Goal: Task Accomplishment & Management: Complete application form

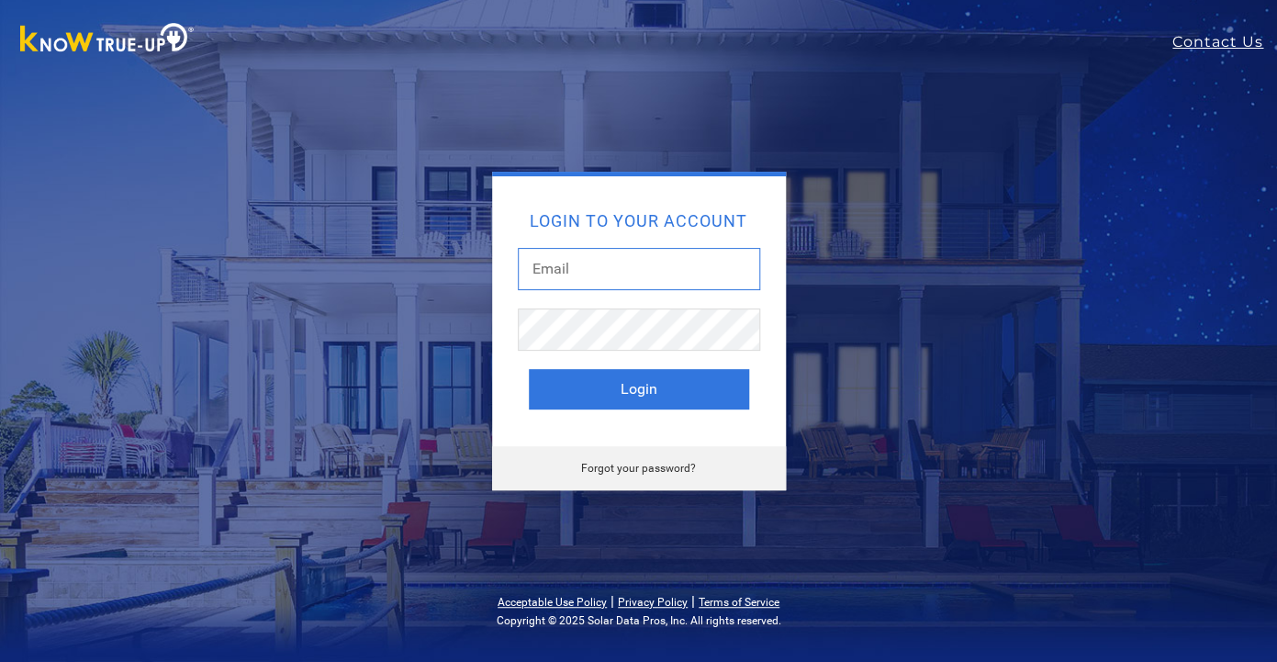
click at [594, 283] on input "text" at bounding box center [639, 269] width 242 height 42
type input "[EMAIL_ADDRESS][DOMAIN_NAME]"
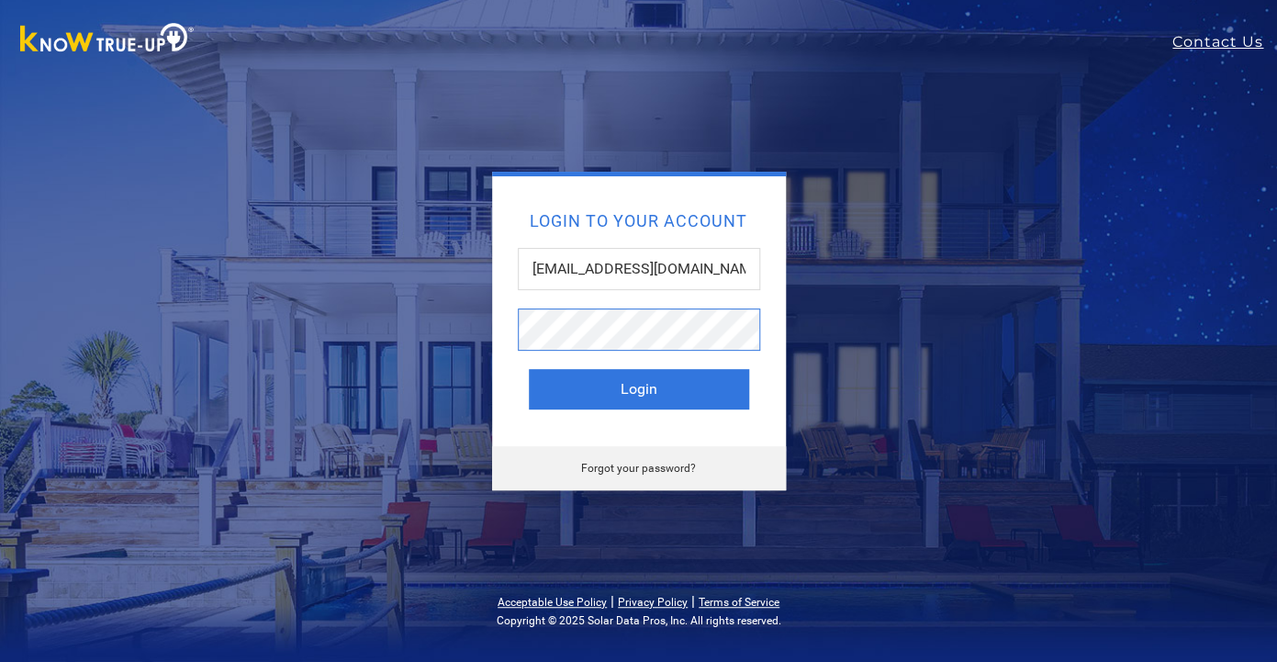
click at [529, 369] on button "Login" at bounding box center [639, 389] width 220 height 40
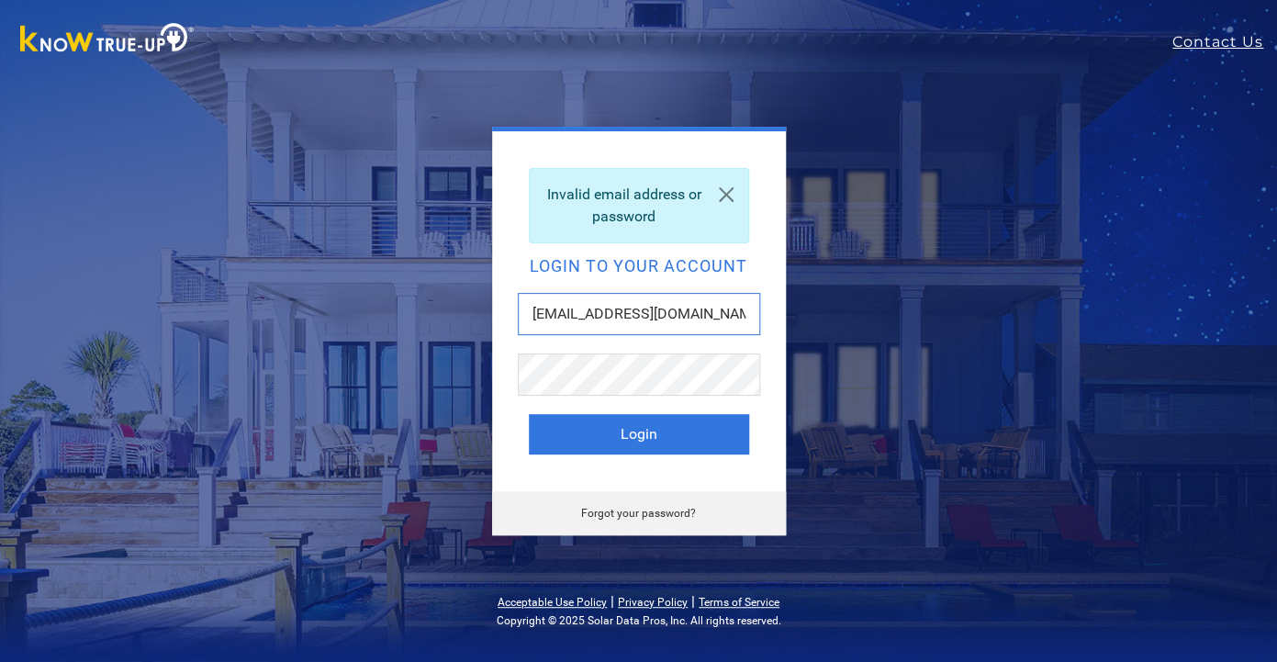
click at [693, 335] on input "[EMAIL_ADDRESS][DOMAIN_NAME]" at bounding box center [639, 314] width 242 height 42
click at [529, 414] on button "Login" at bounding box center [639, 434] width 220 height 40
click at [631, 513] on link "Forgot your password?" at bounding box center [638, 513] width 115 height 13
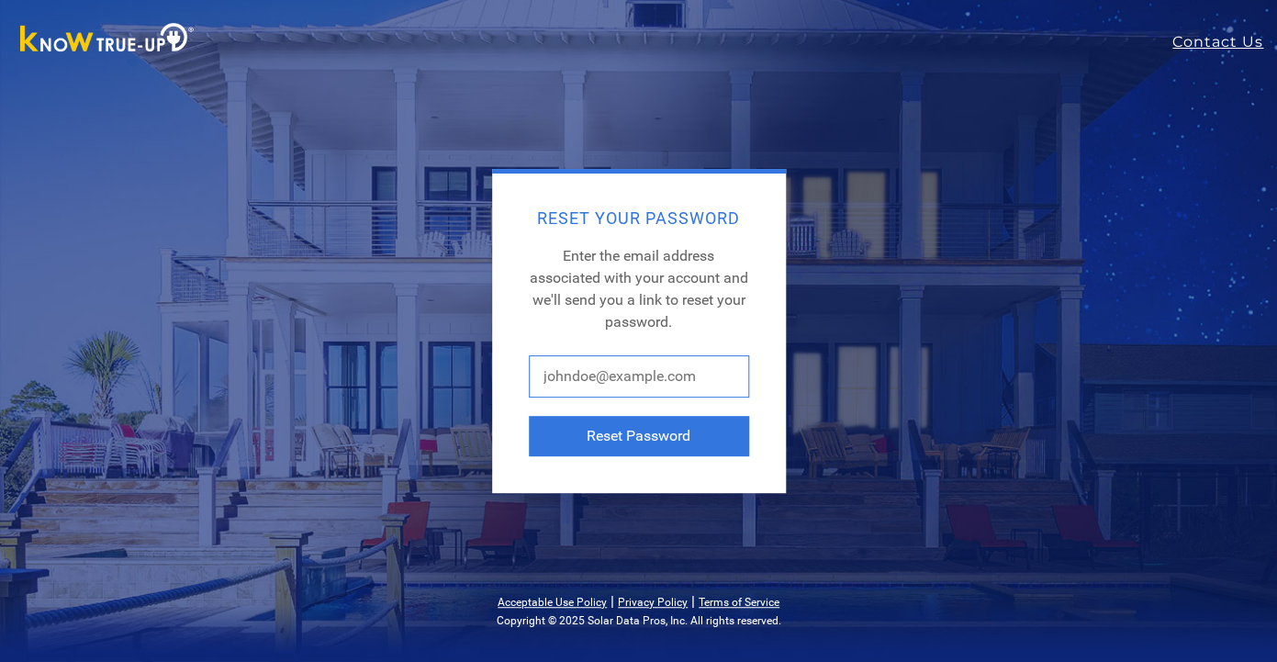
click at [624, 387] on input "text" at bounding box center [639, 376] width 220 height 42
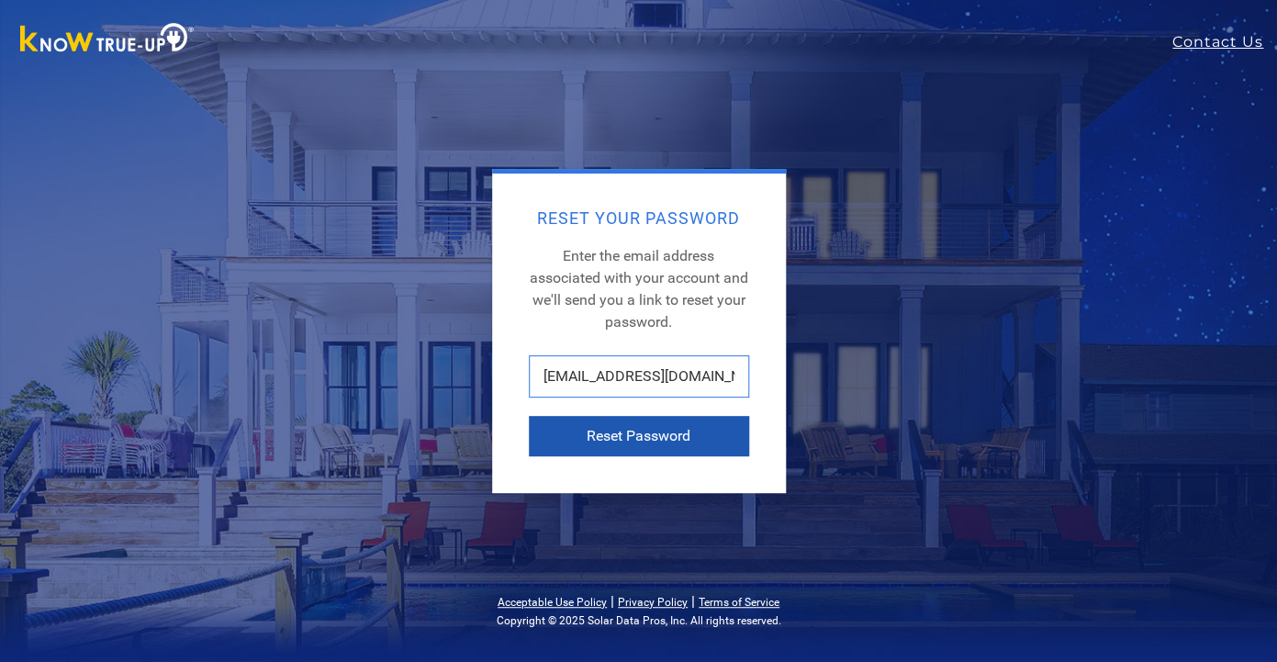
type input "[EMAIL_ADDRESS][DOMAIN_NAME]"
click at [658, 431] on button "Reset Password" at bounding box center [639, 436] width 220 height 40
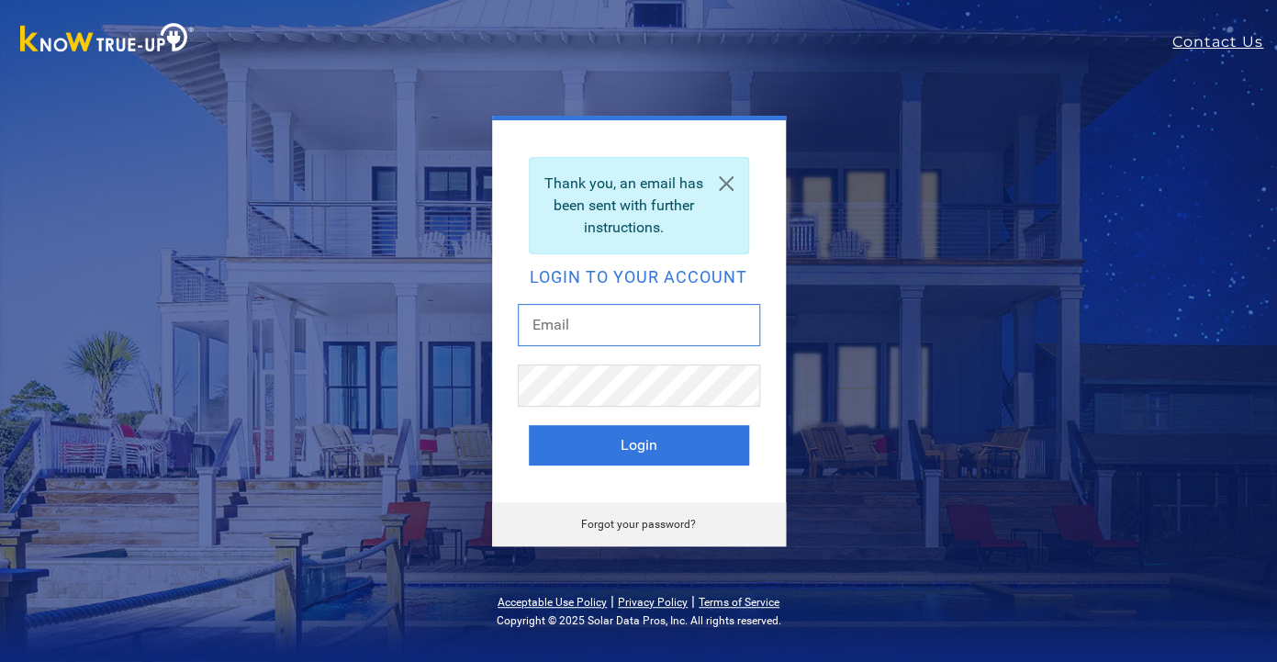
click at [543, 326] on input "text" at bounding box center [639, 325] width 242 height 42
type input "gregthanos@gmail.com"
click at [529, 425] on button "Login" at bounding box center [639, 445] width 220 height 40
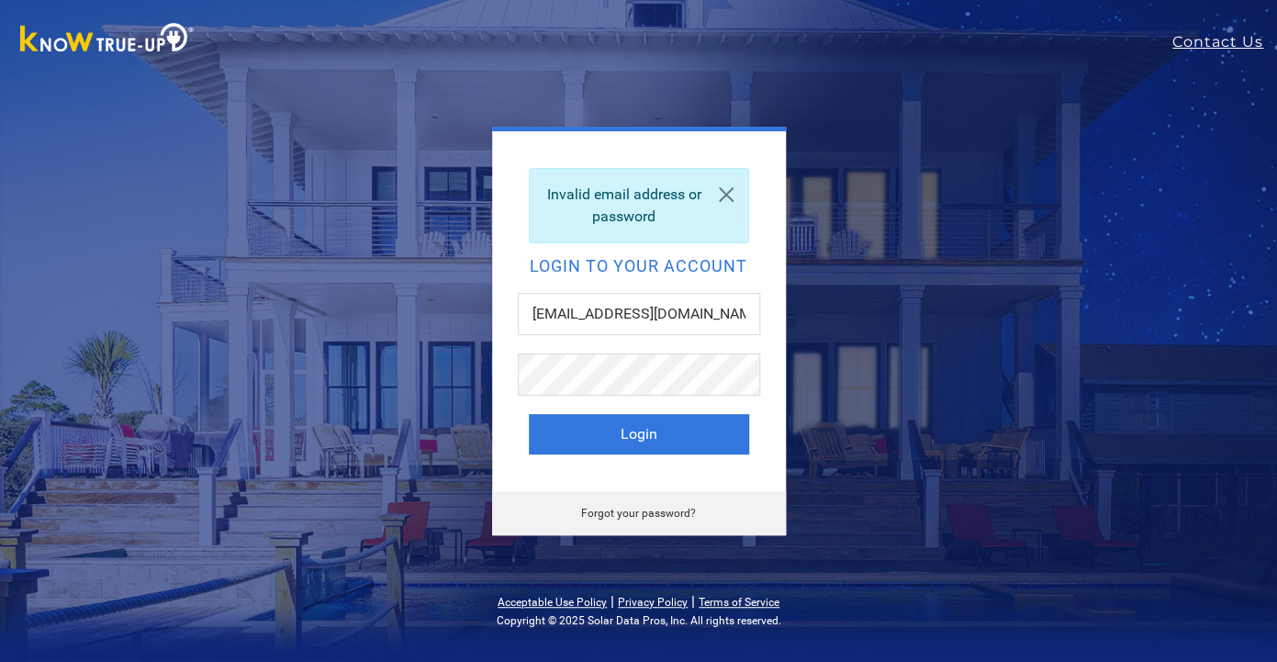
click at [634, 516] on link "Forgot your password?" at bounding box center [638, 513] width 115 height 13
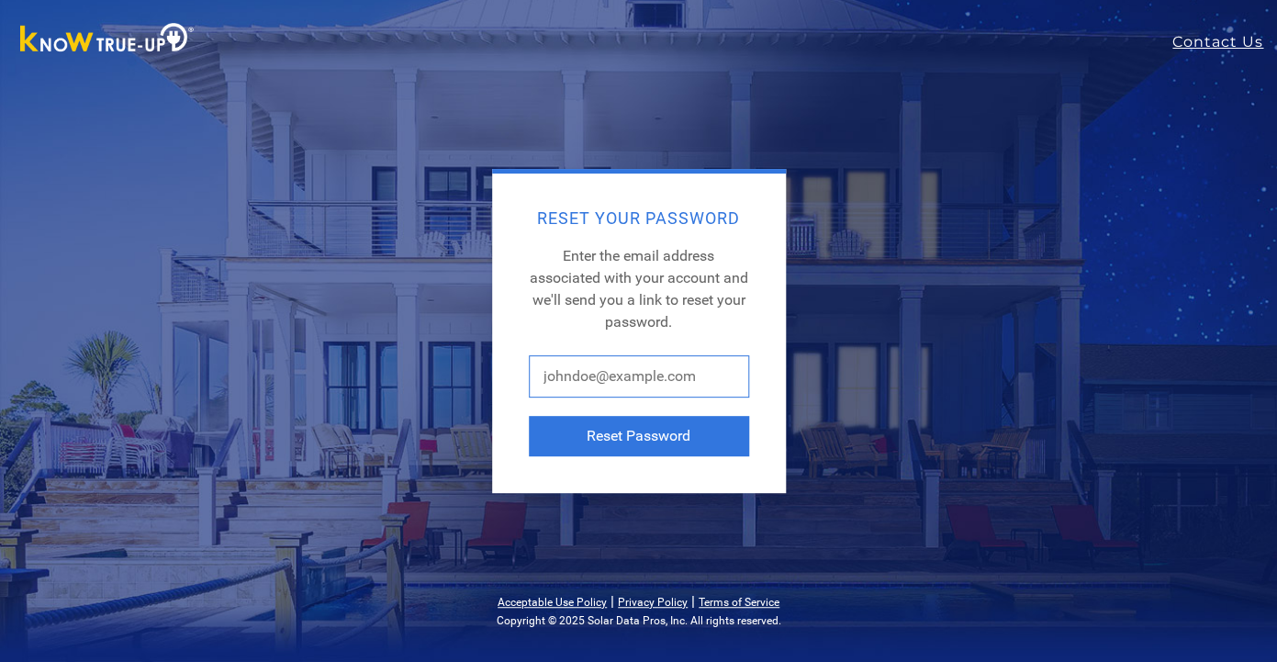
click at [634, 377] on input "text" at bounding box center [639, 376] width 220 height 42
type input "gregthanos@gmail.com"
click at [529, 416] on button "Reset Password" at bounding box center [639, 436] width 220 height 40
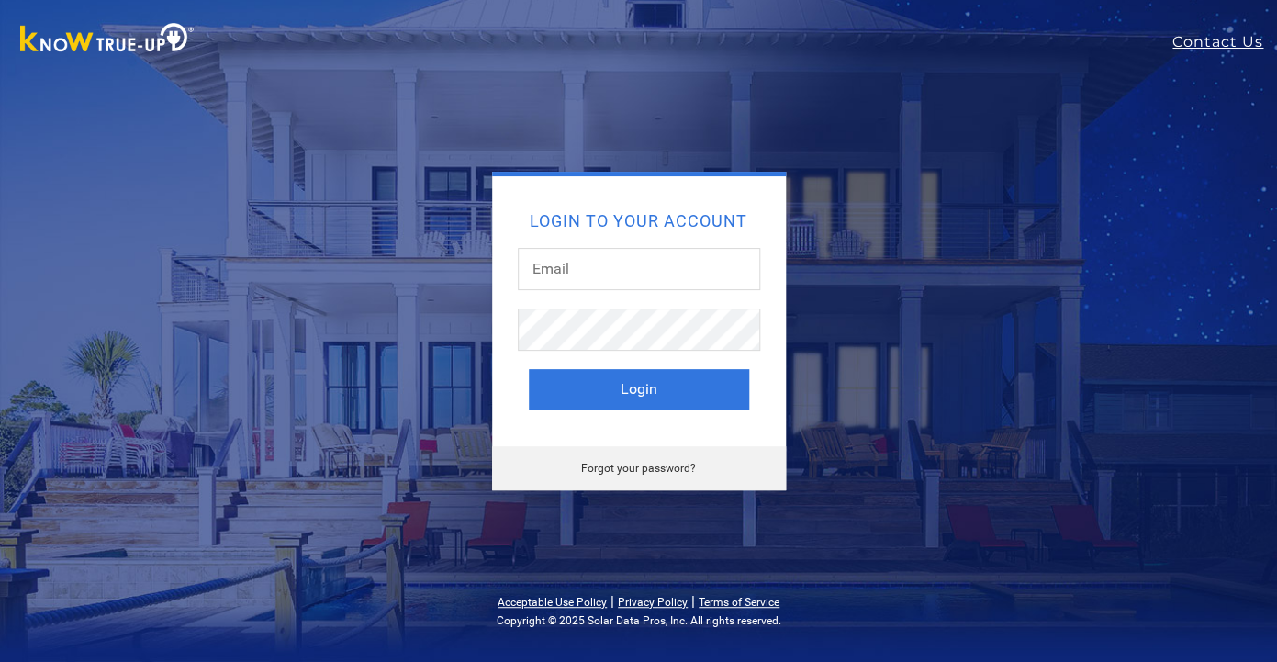
click at [171, 32] on img at bounding box center [107, 39] width 193 height 41
click at [1245, 45] on link "Contact Us" at bounding box center [1224, 42] width 105 height 22
click at [1203, 44] on link "Contact Us" at bounding box center [1224, 42] width 105 height 22
click at [1196, 47] on link "Contact Us" at bounding box center [1224, 42] width 105 height 22
click at [608, 290] on div at bounding box center [639, 278] width 242 height 61
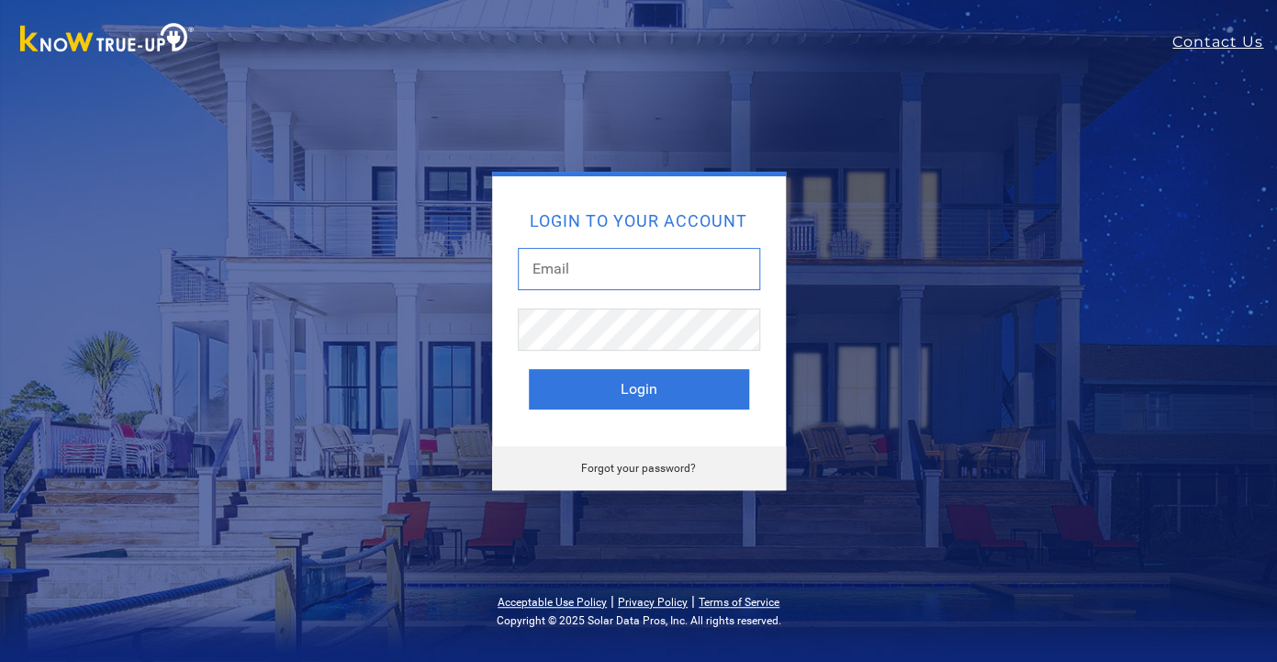
click at [608, 273] on input "text" at bounding box center [639, 269] width 242 height 42
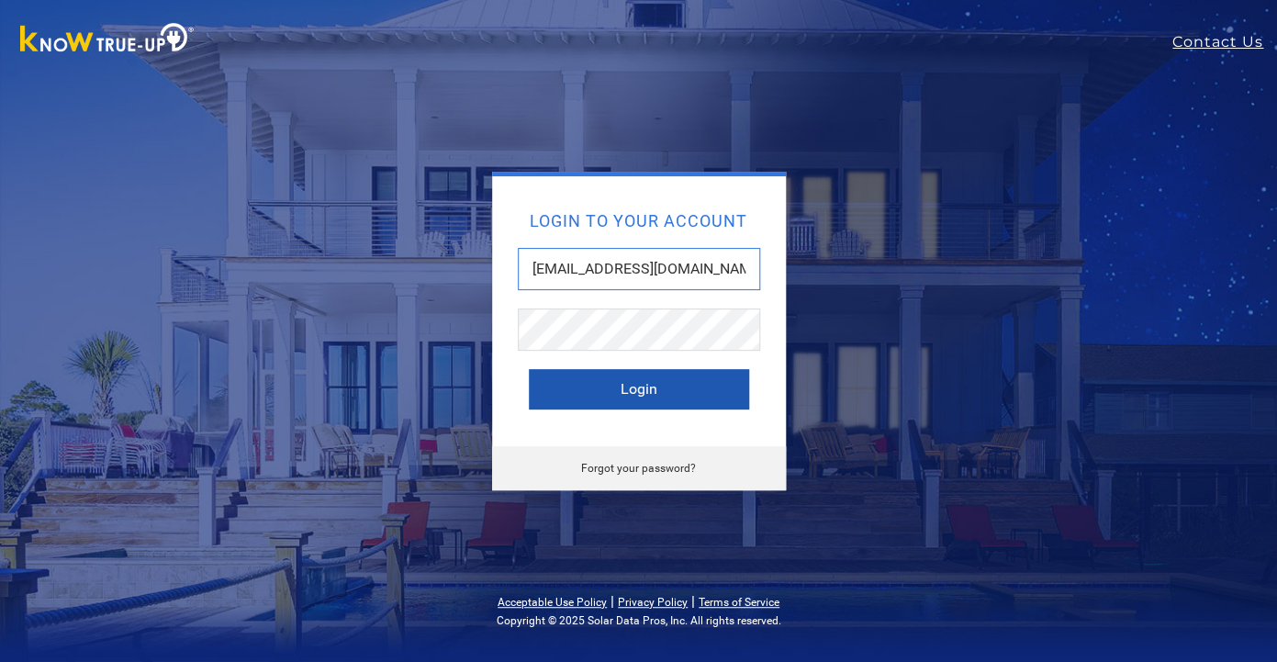
type input "gregthanos@gmail.com"
click at [617, 386] on button "Login" at bounding box center [639, 389] width 220 height 40
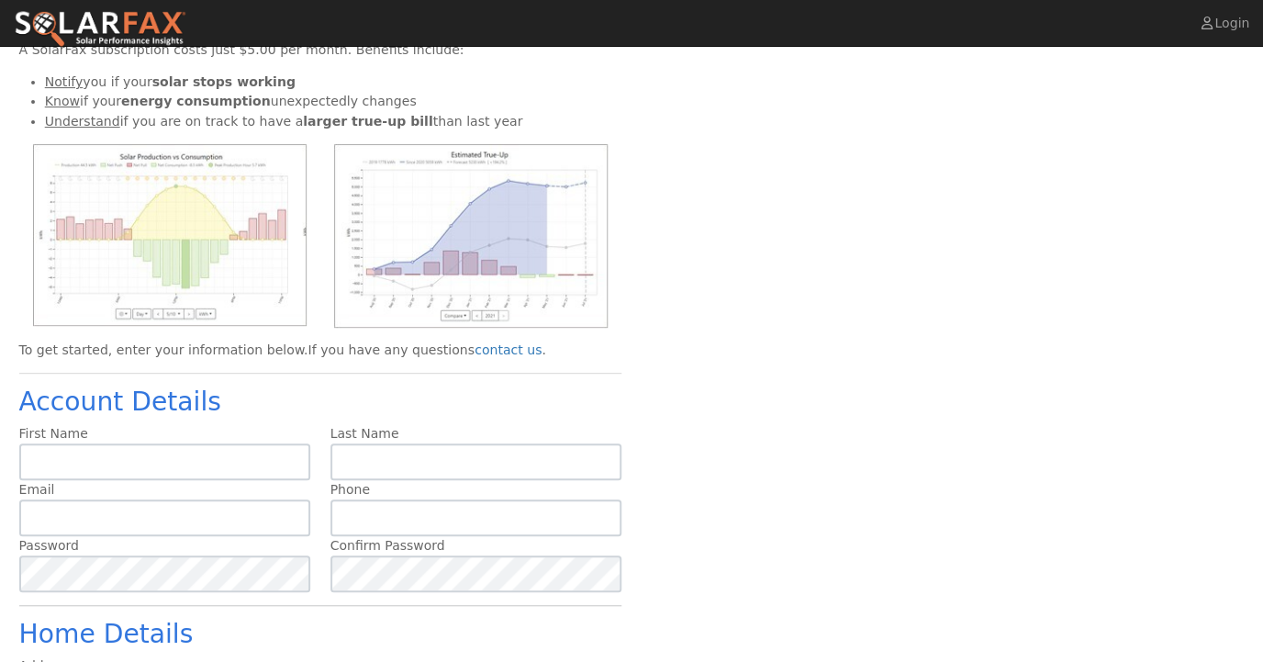
scroll to position [118, 0]
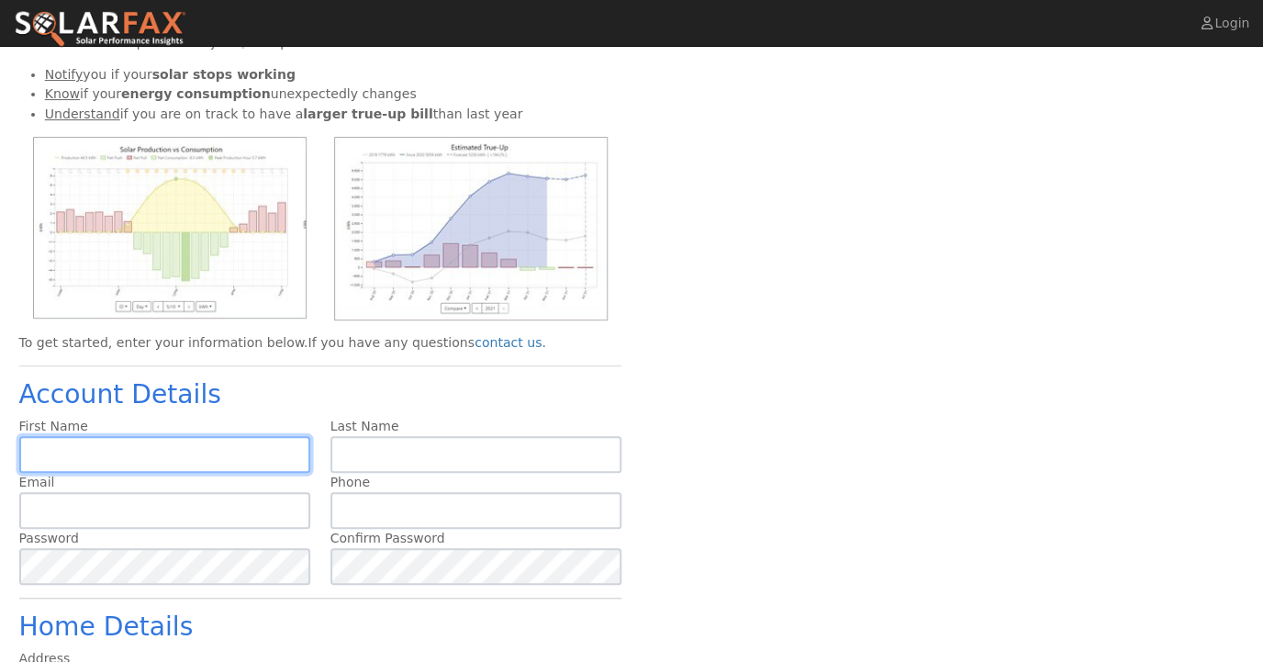
click at [249, 455] on input "text" at bounding box center [165, 454] width 292 height 37
type input "Greg"
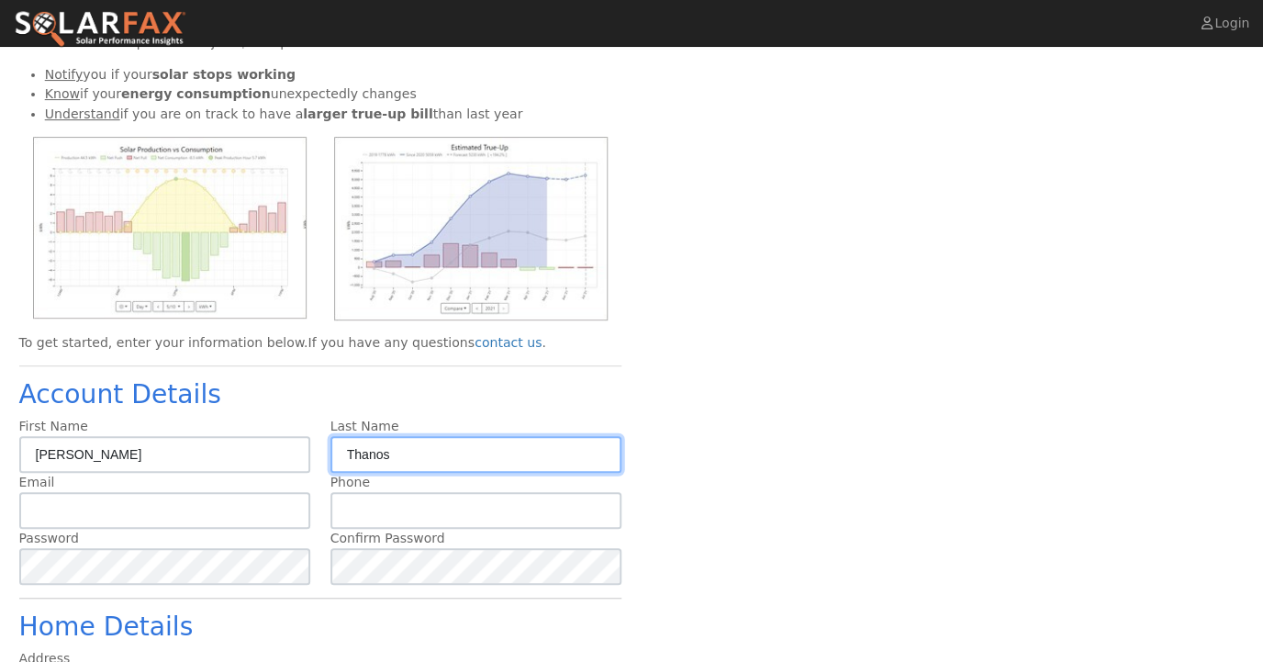
type input "Thanos"
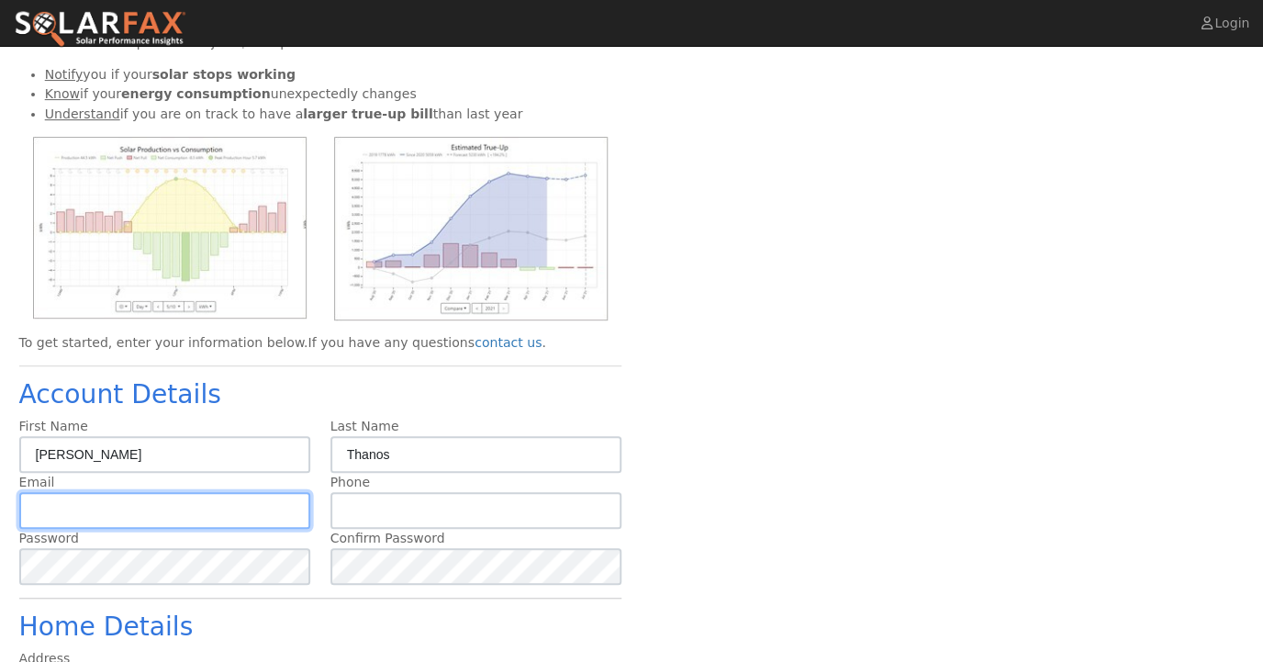
click at [134, 525] on input "text" at bounding box center [165, 510] width 292 height 37
type input "gregthanos@gmail.com"
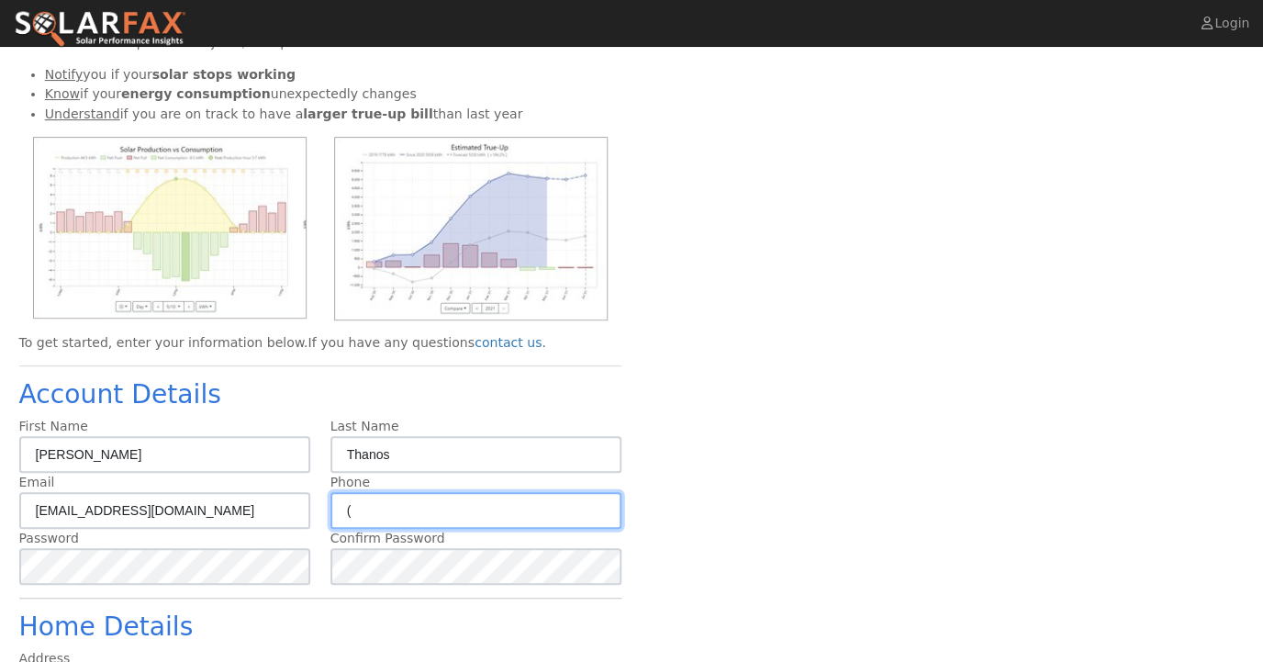
click at [373, 516] on input "(" at bounding box center [476, 510] width 292 height 37
type input "[PHONE_NUMBER]"
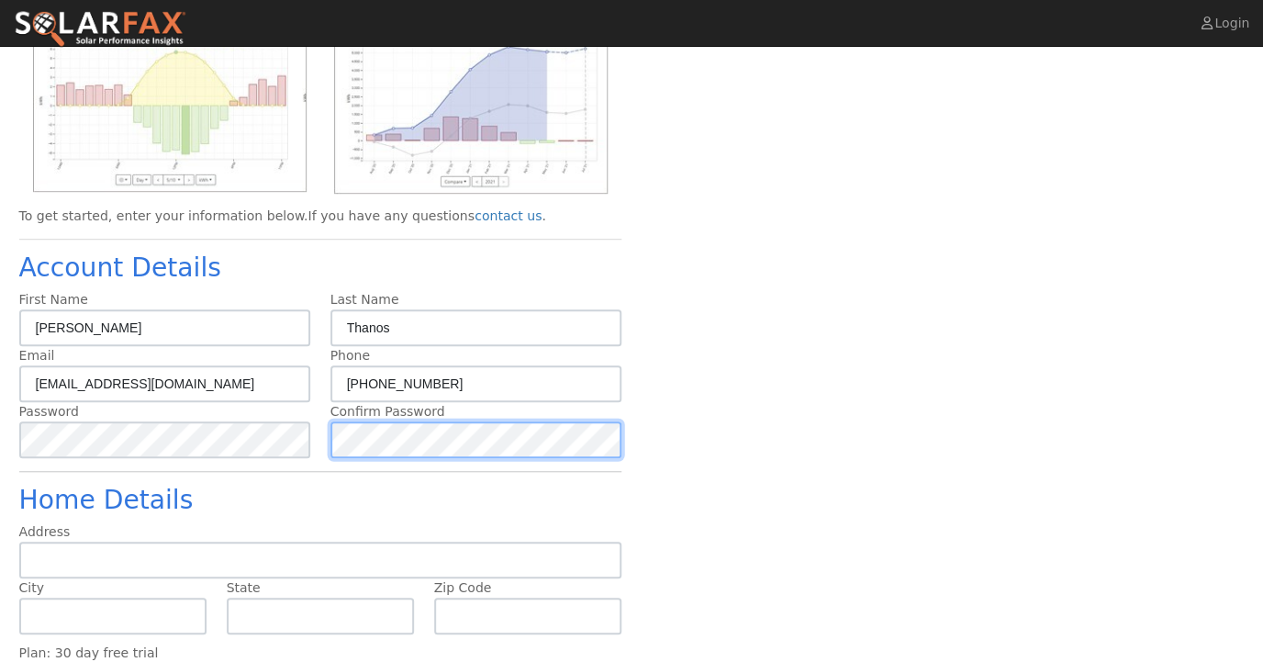
scroll to position [305, 0]
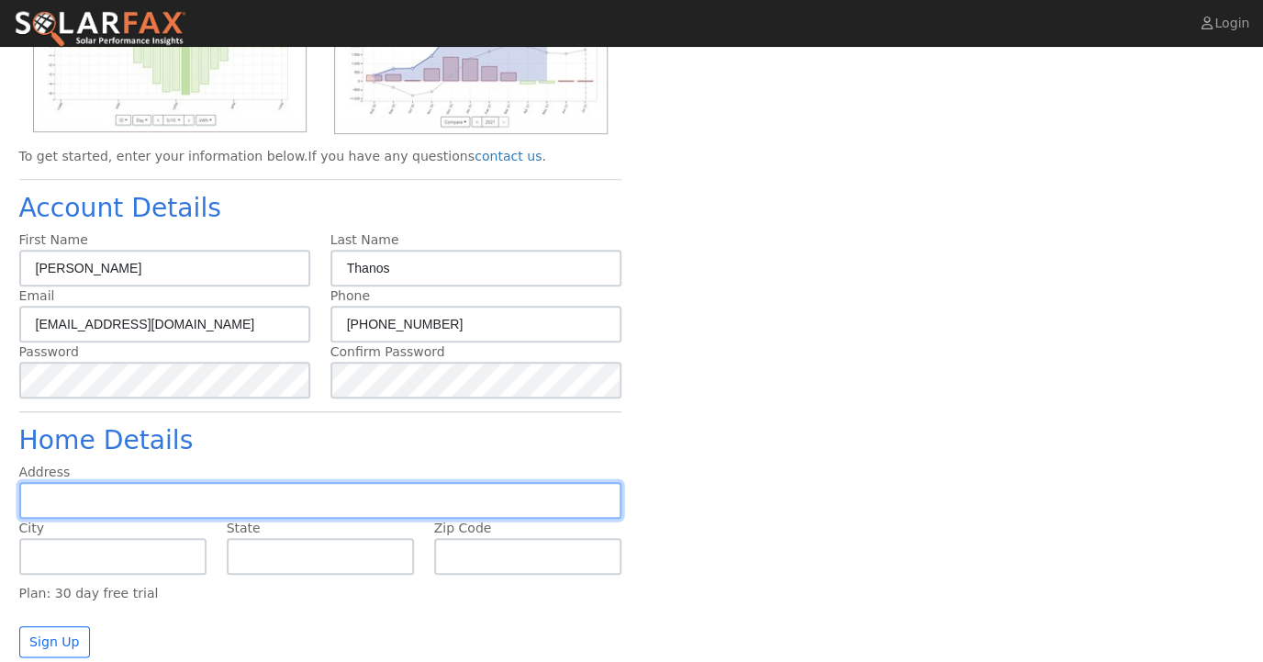
click at [301, 511] on input "text" at bounding box center [320, 500] width 603 height 37
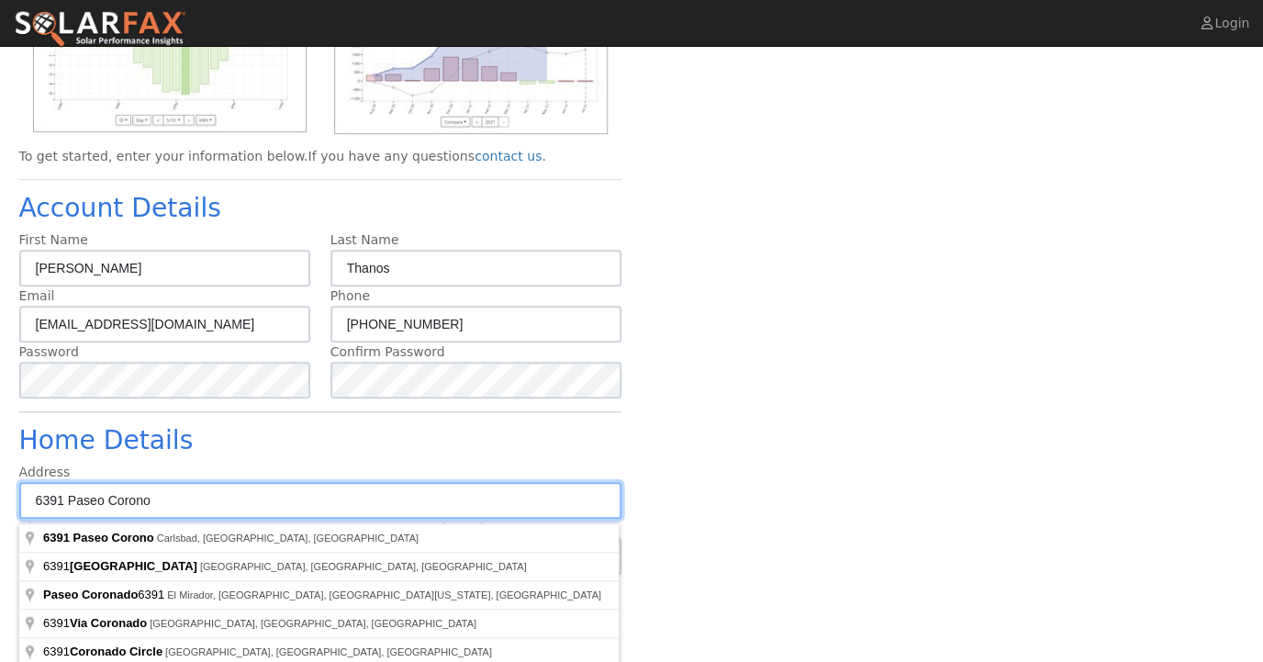
scroll to position [329, 0]
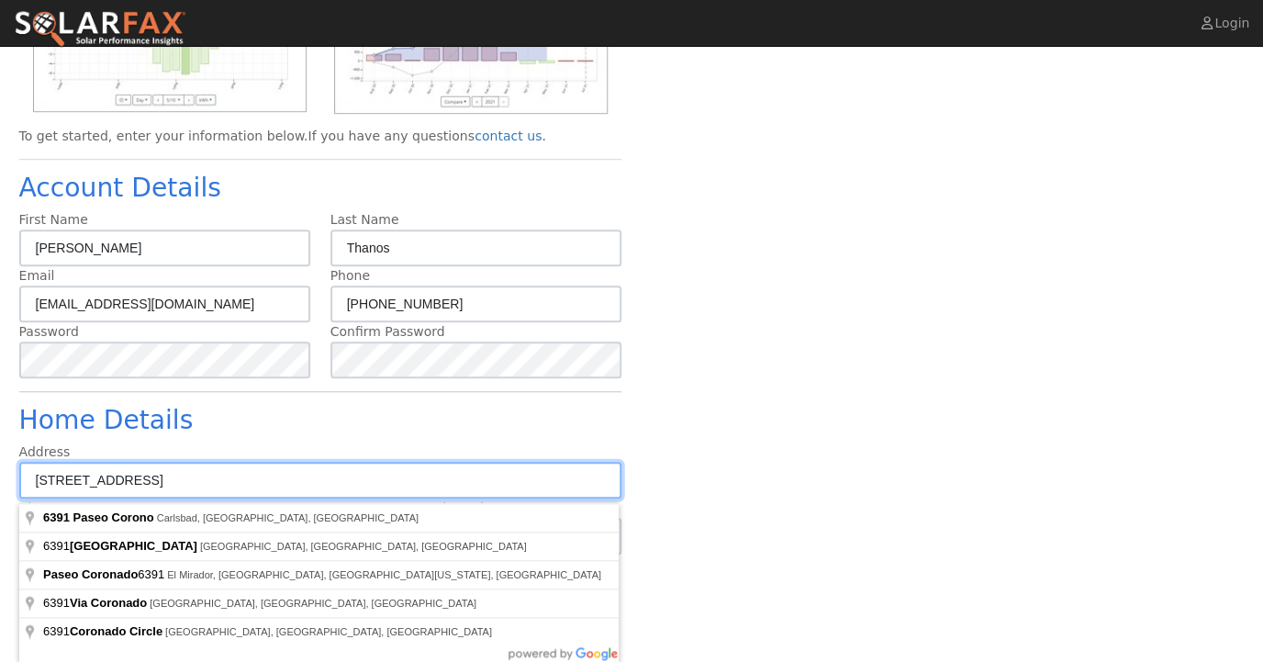
type input "6391 Paseo Corono"
type input "Carlsbad"
type input "CA"
type input "92009"
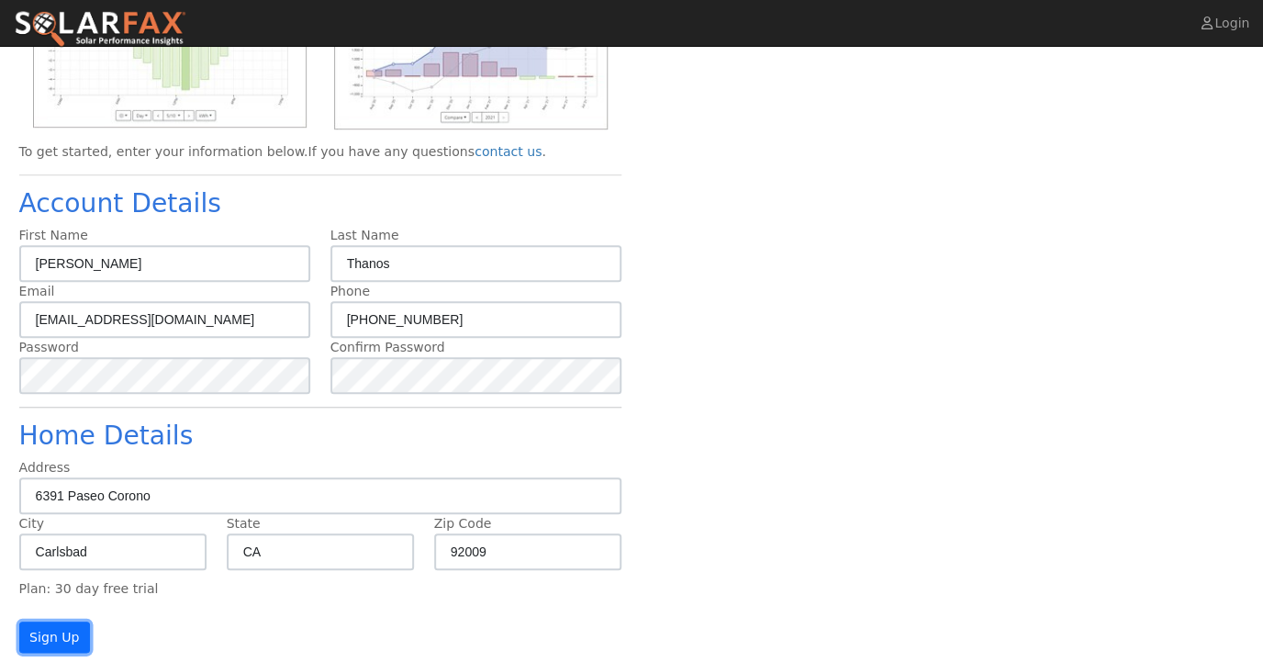
click at [73, 632] on button "Sign Up" at bounding box center [55, 636] width 72 height 31
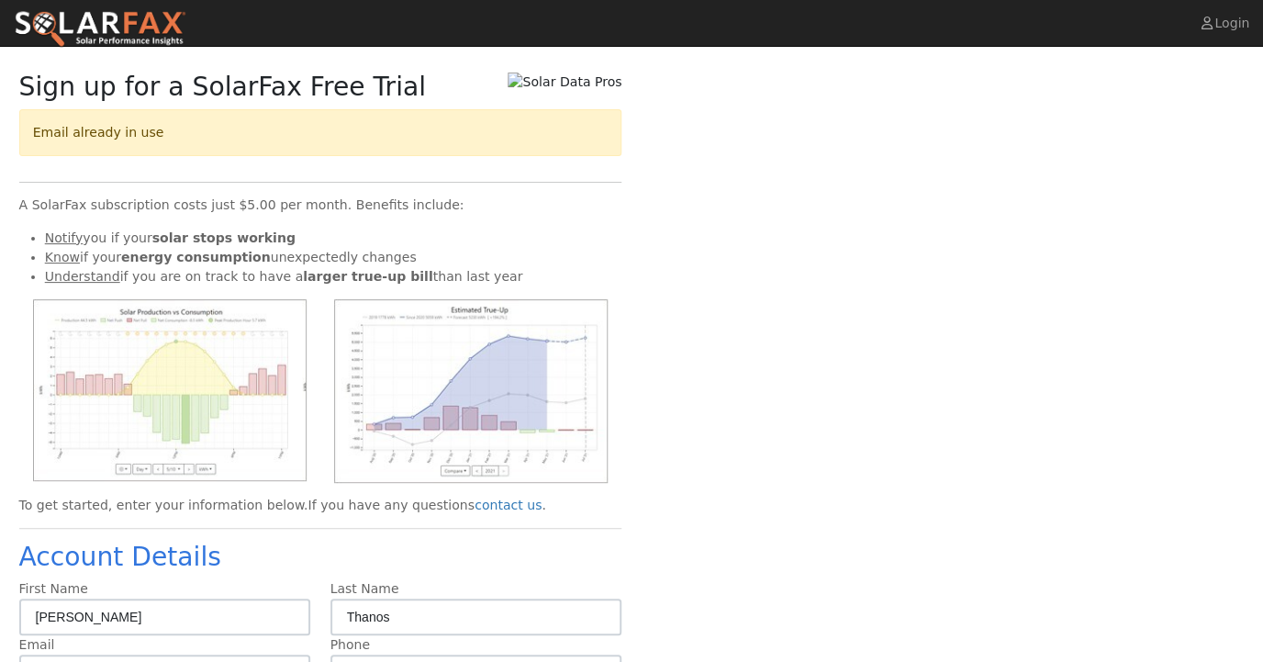
scroll to position [19, 0]
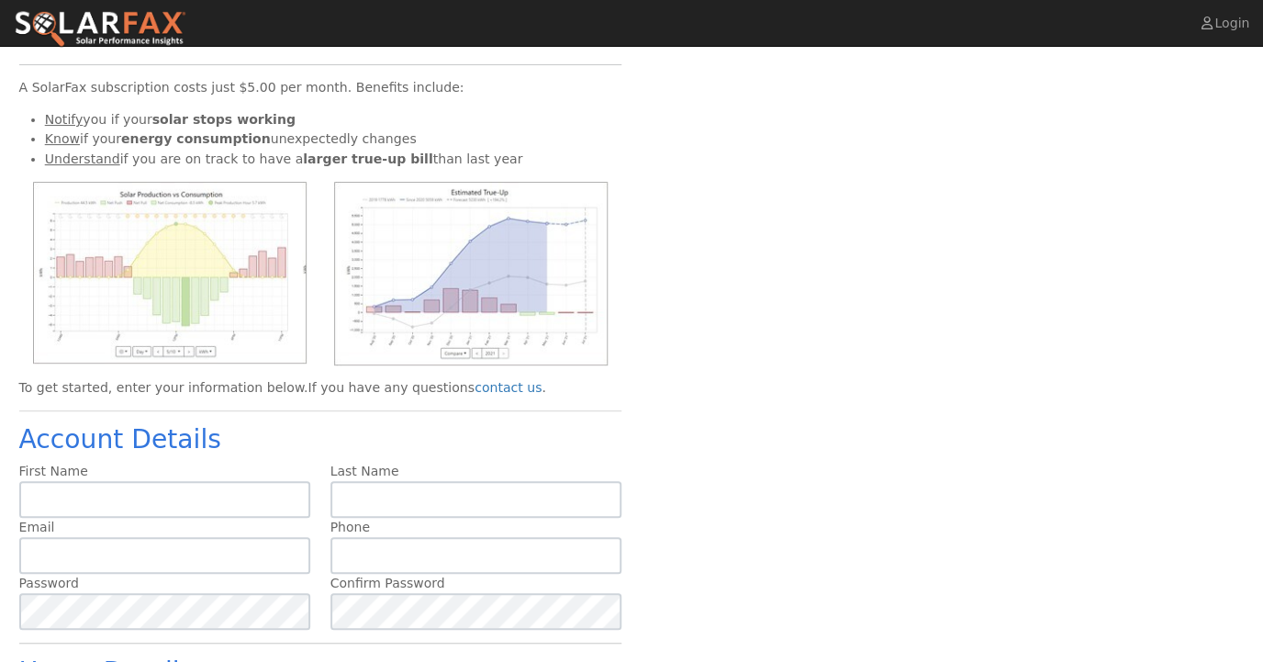
scroll to position [84, 0]
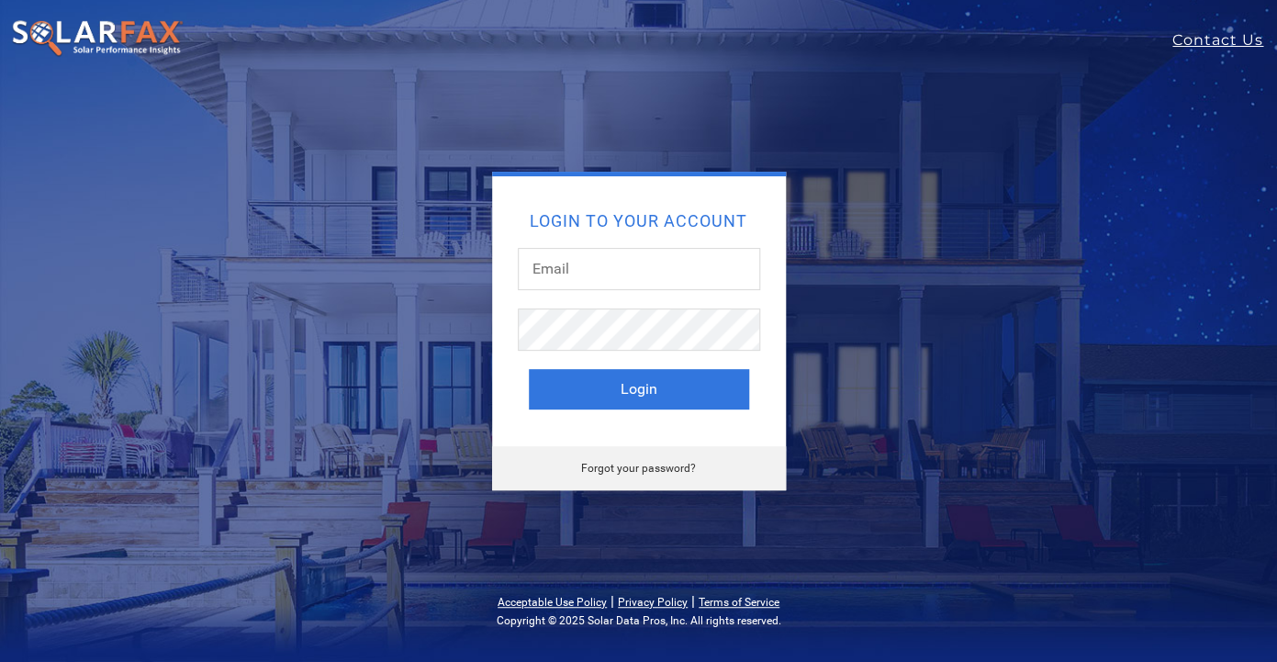
click at [622, 471] on link "Forgot your password?" at bounding box center [638, 468] width 115 height 13
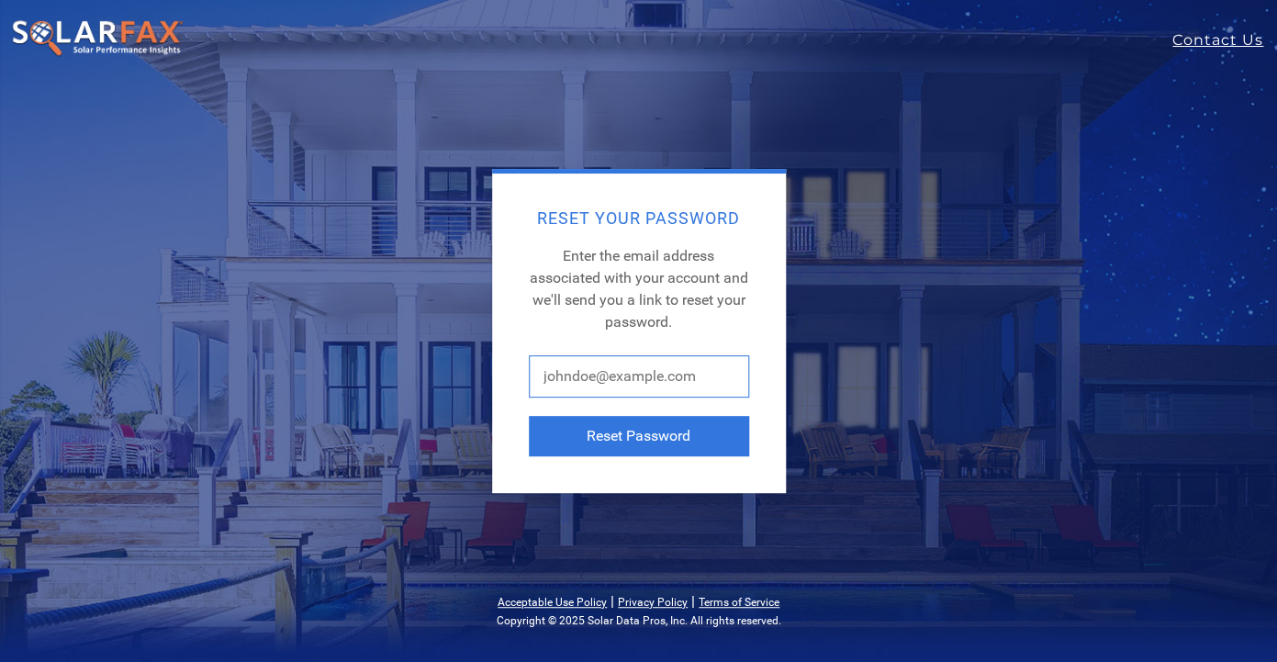
click at [617, 389] on input "text" at bounding box center [639, 376] width 220 height 42
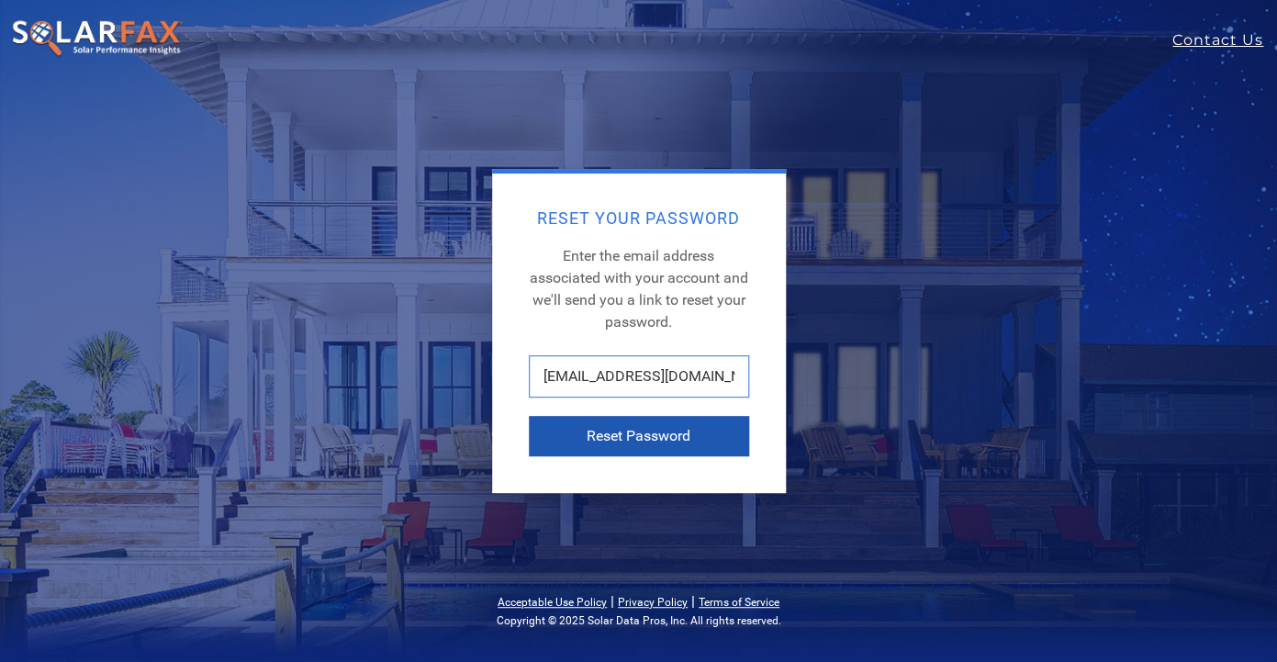
type input "gregthanos@gmail.com"
click at [613, 448] on button "Reset Password" at bounding box center [639, 436] width 220 height 40
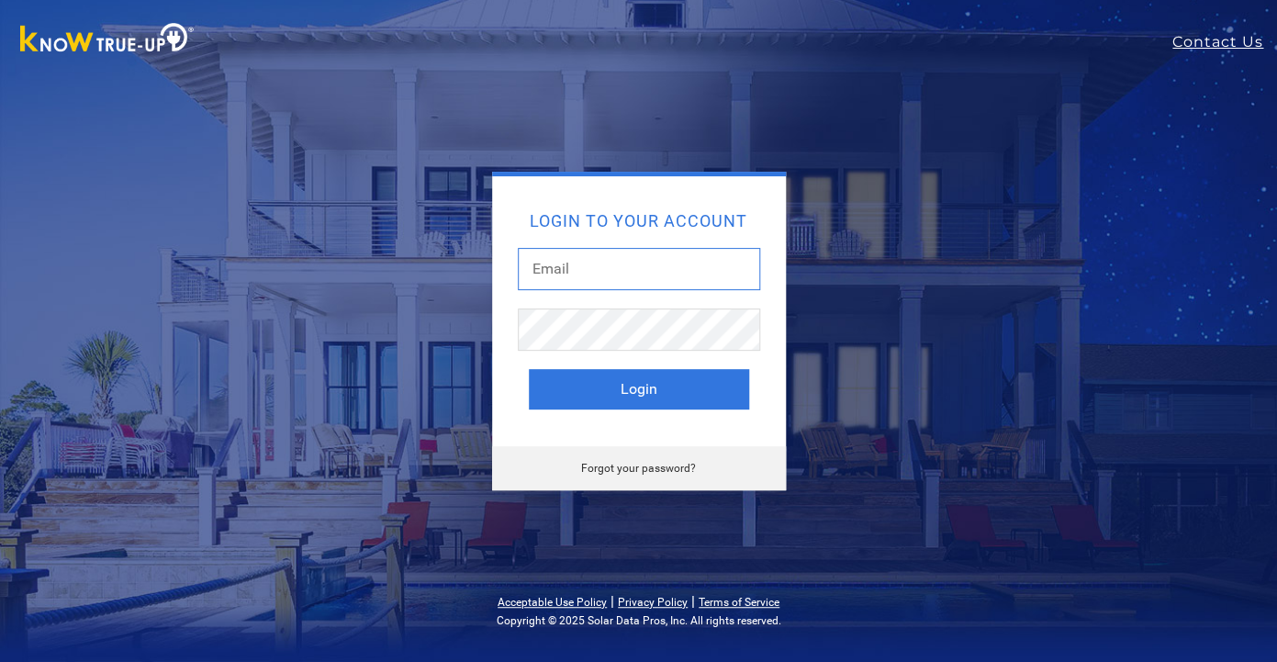
click at [615, 274] on input "text" at bounding box center [639, 269] width 242 height 42
click at [1200, 47] on link "Contact Us" at bounding box center [1224, 42] width 105 height 22
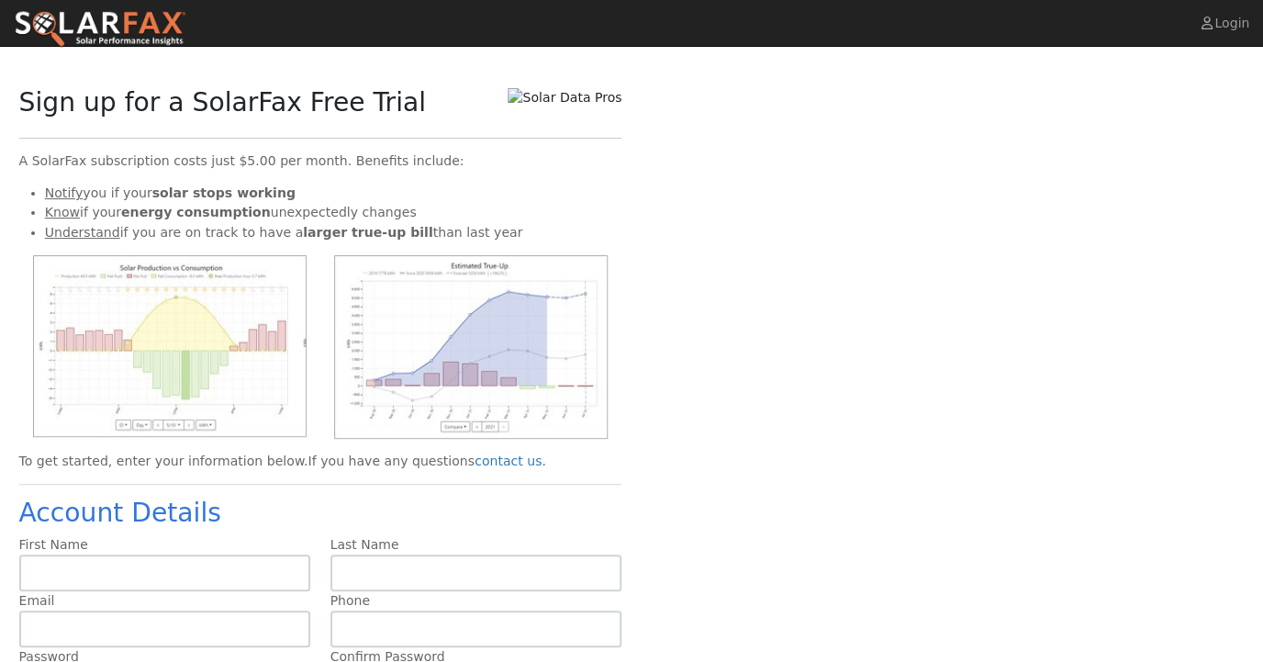
scroll to position [238, 0]
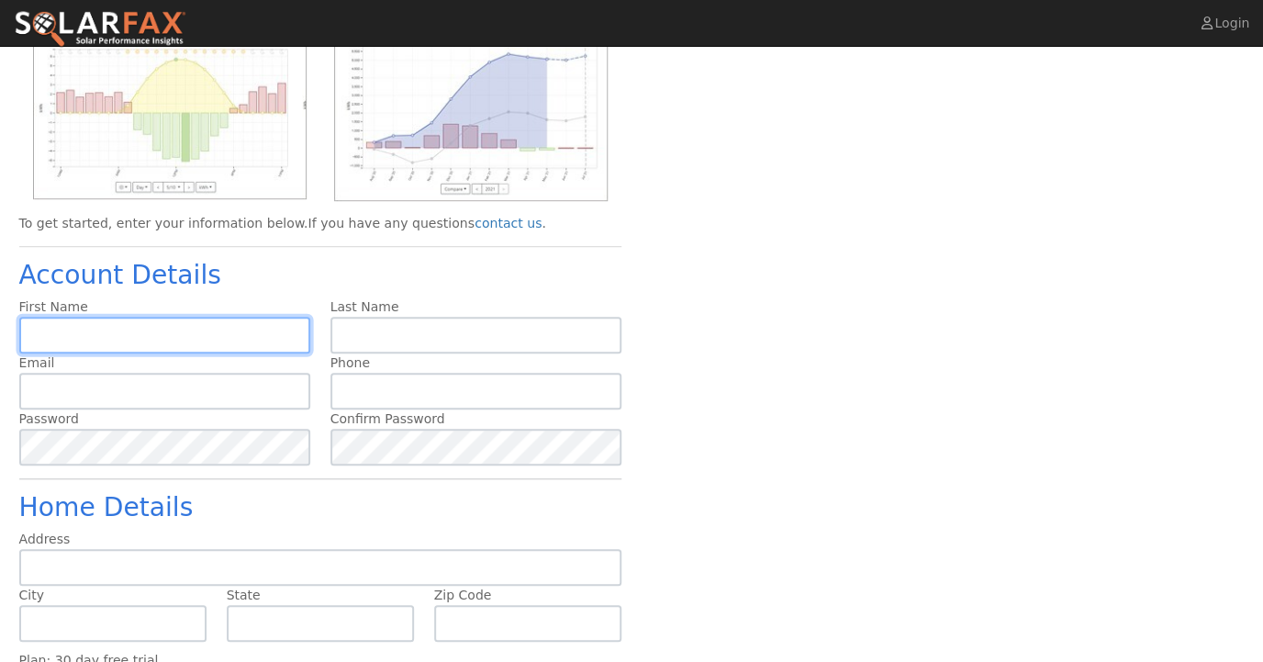
click at [212, 345] on input "text" at bounding box center [165, 335] width 292 height 37
type input "Greg"
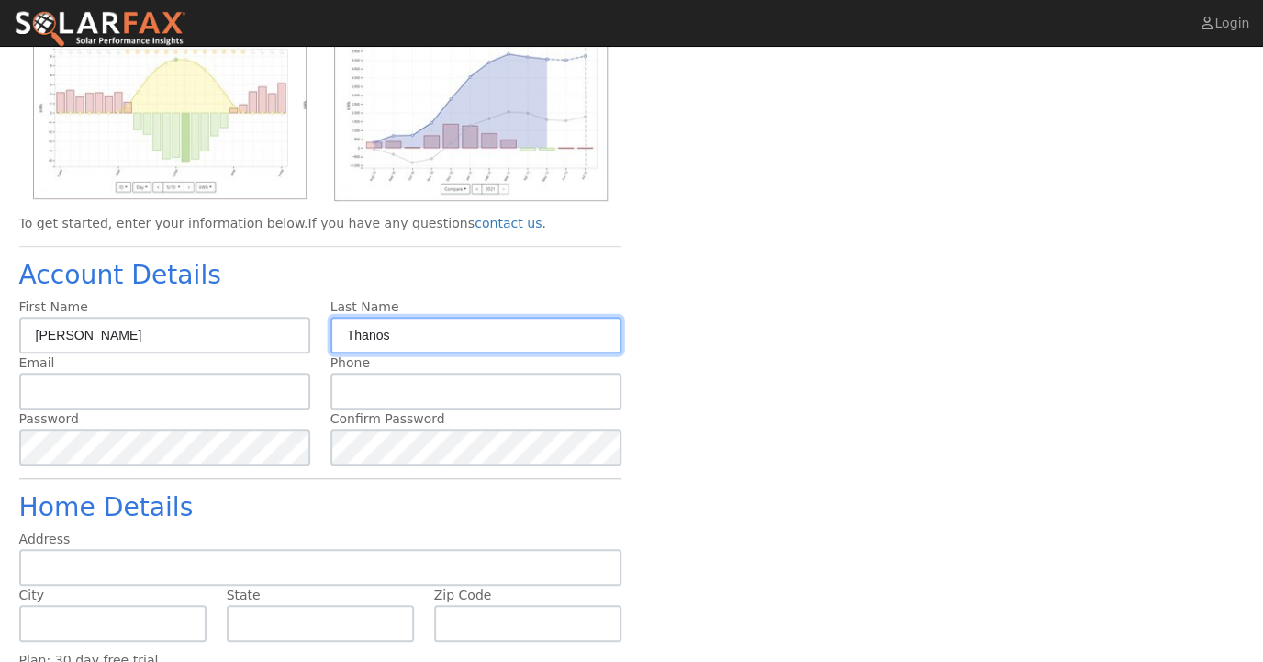
type input "Thanos"
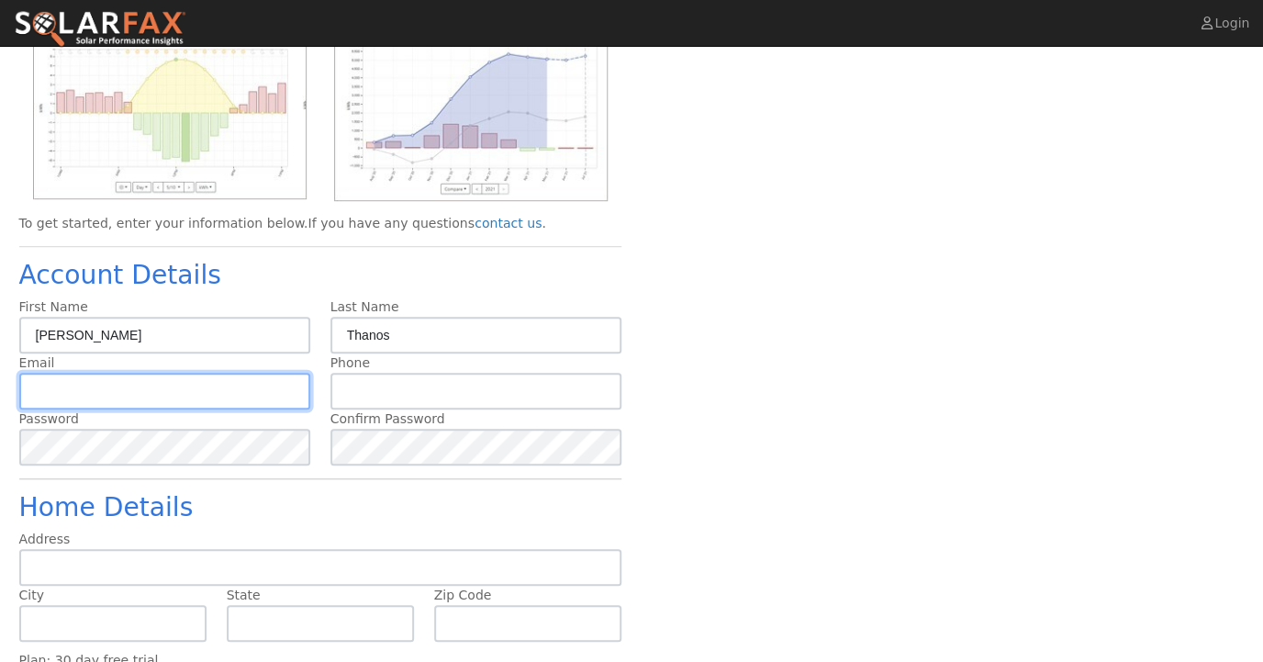
click at [194, 381] on input "text" at bounding box center [165, 391] width 292 height 37
type input "[EMAIL_ADDRESS][DOMAIN_NAME]"
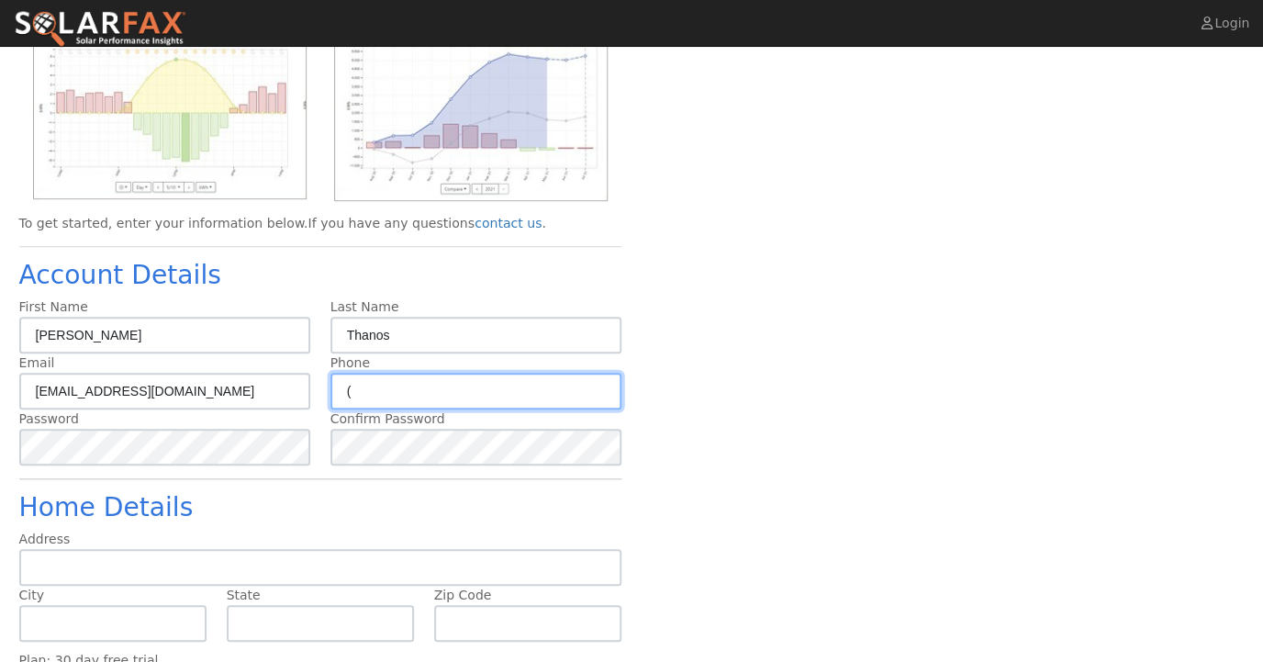
click at [356, 389] on input "(" at bounding box center [476, 391] width 292 height 37
type input "(310) 927-6162"
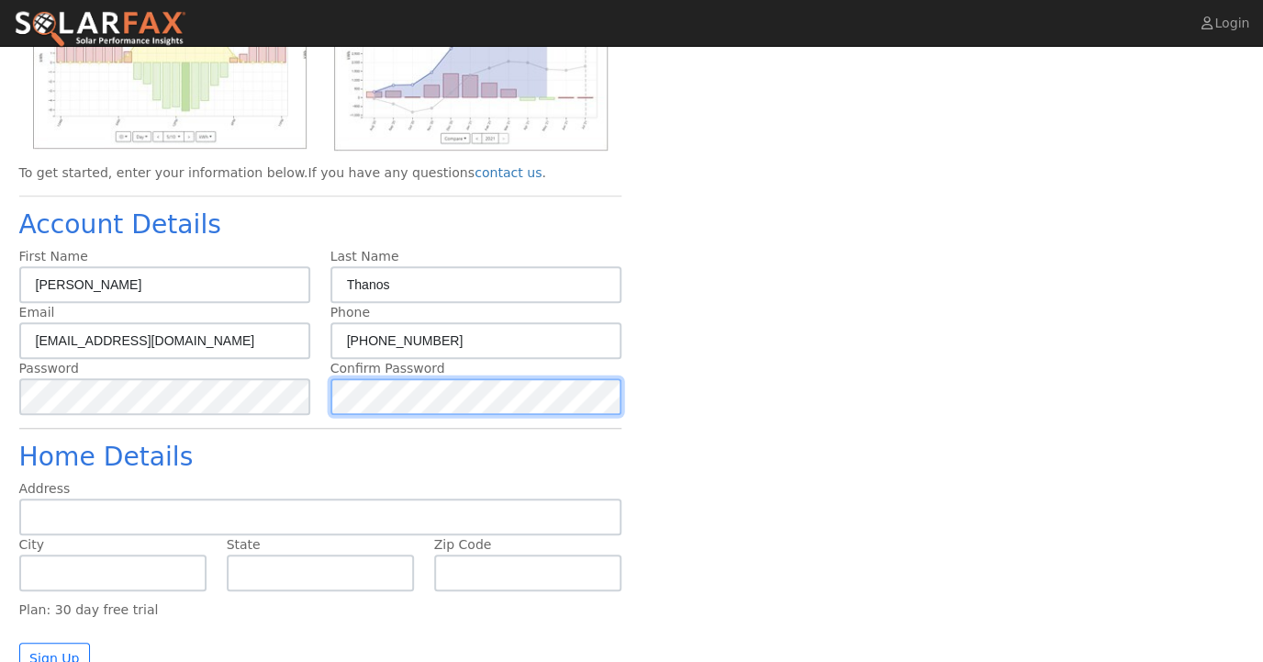
scroll to position [313, 0]
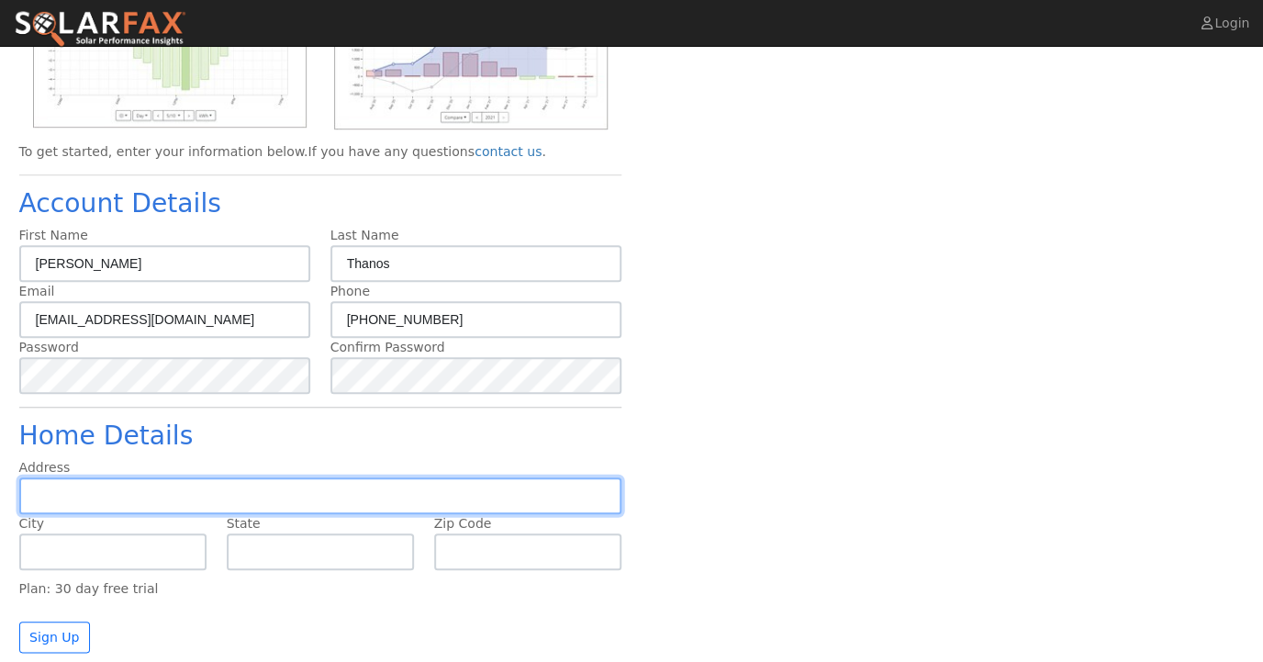
click at [318, 491] on input "text" at bounding box center [320, 495] width 603 height 37
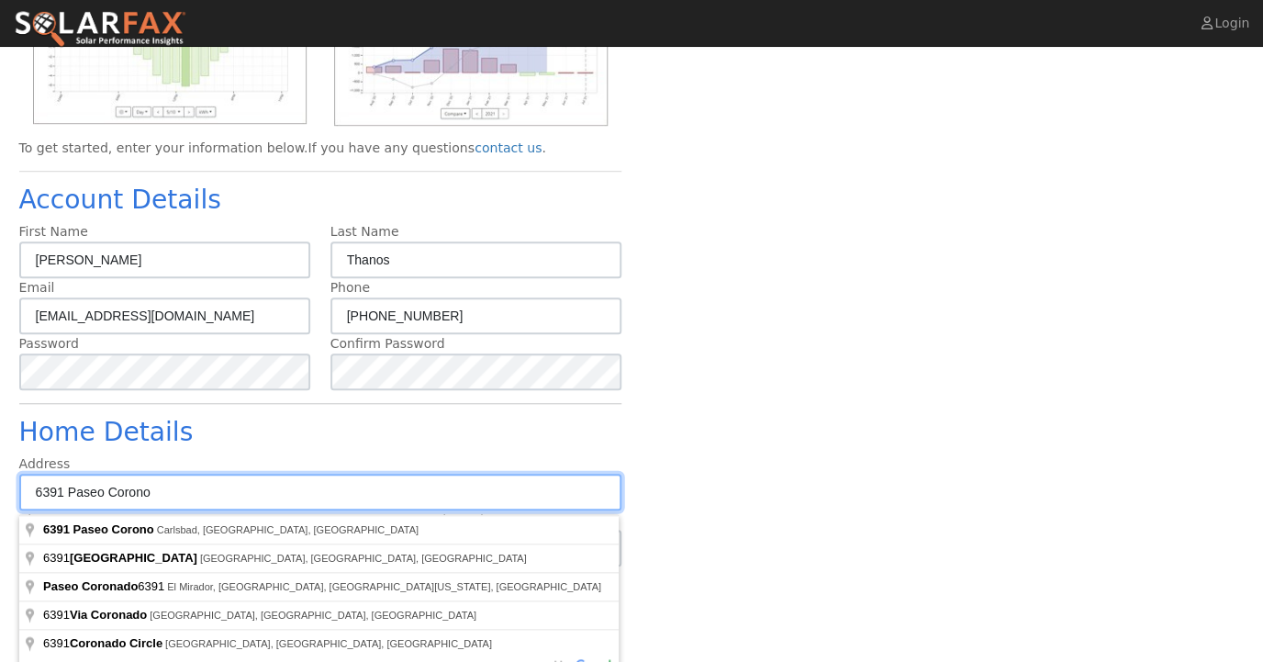
scroll to position [329, 0]
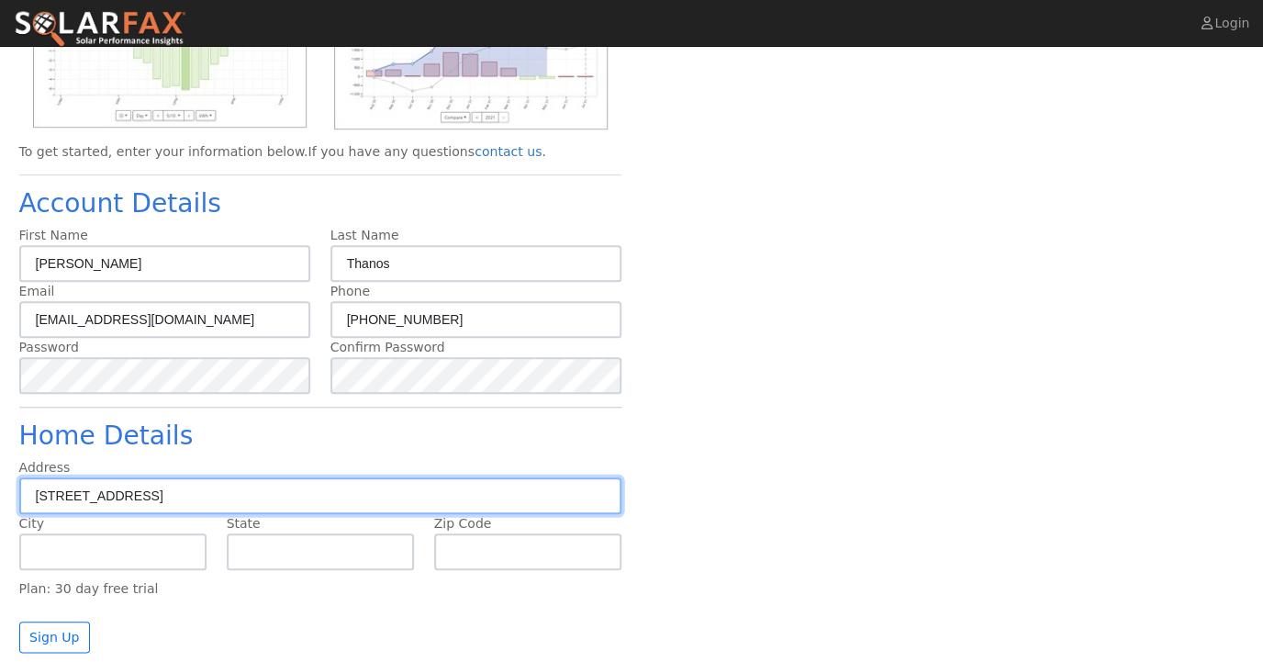
type input "6391 Paseo Corono"
type input "Carlsbad"
type input "CA"
type input "92009"
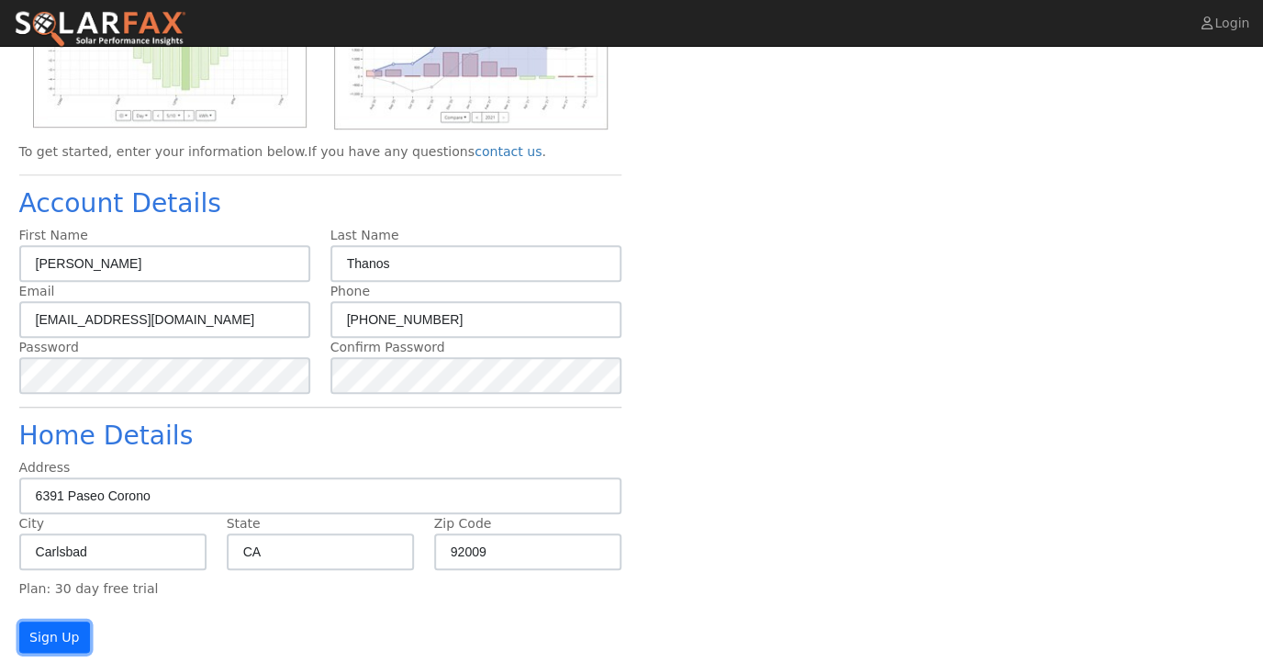
click at [75, 630] on button "Sign Up" at bounding box center [55, 636] width 72 height 31
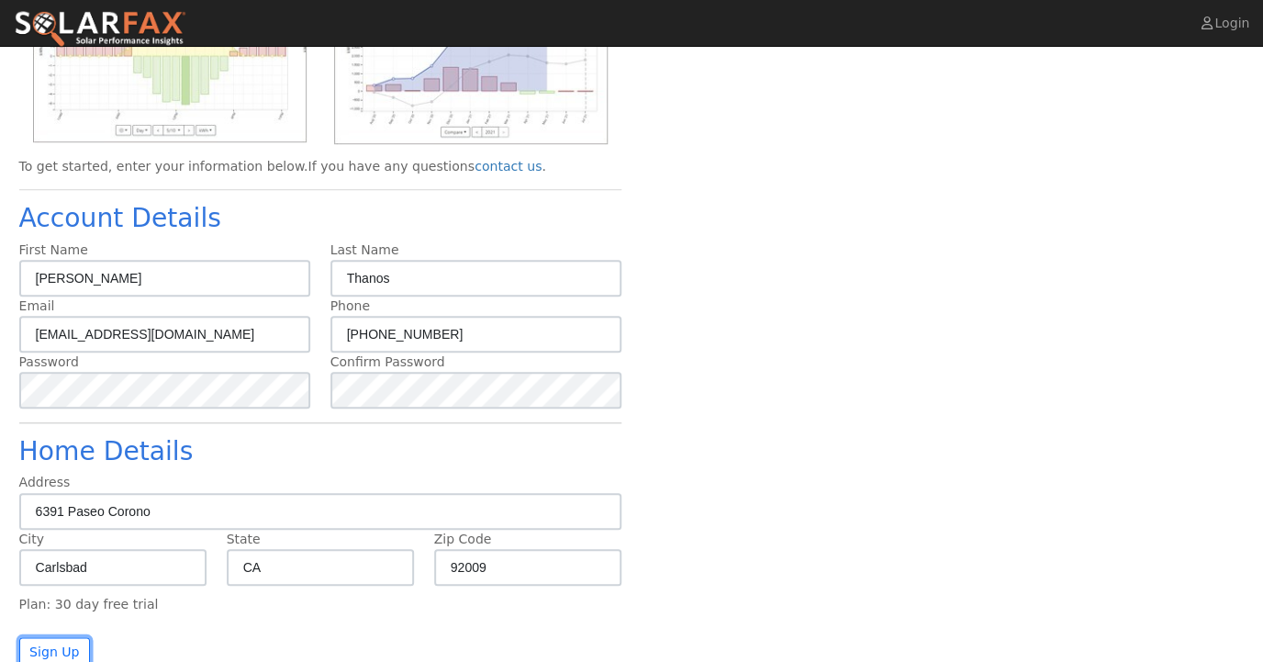
scroll to position [357, 0]
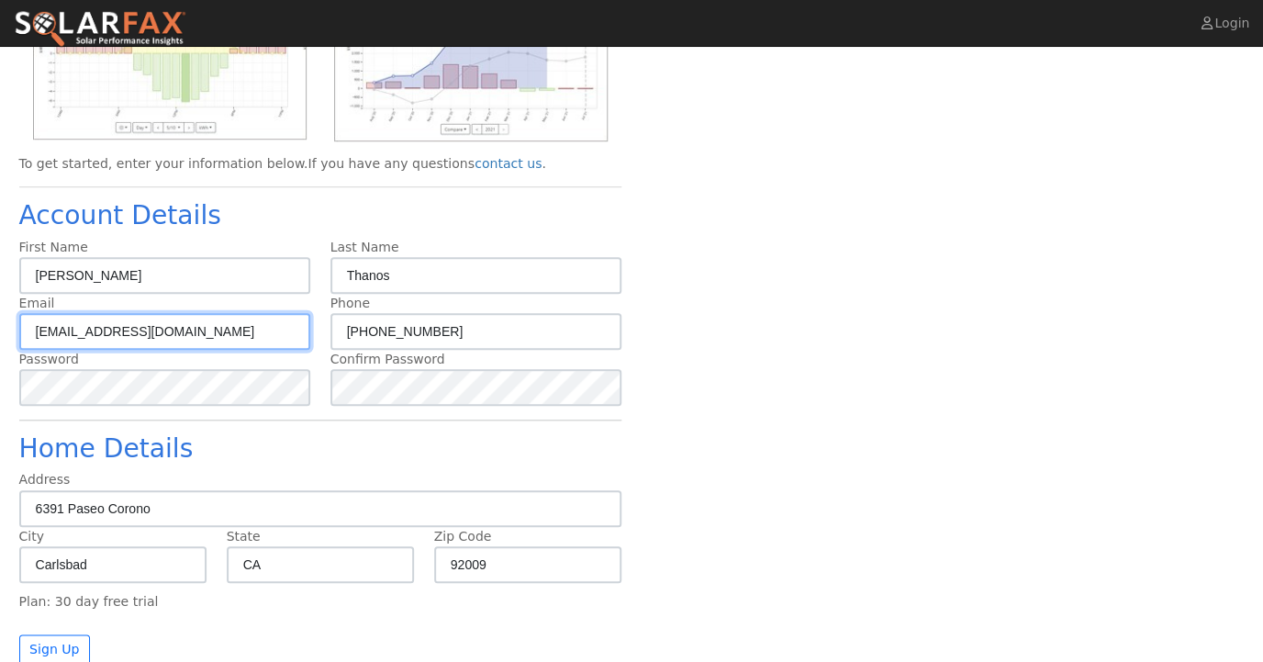
drag, startPoint x: 112, startPoint y: 344, endPoint x: 274, endPoint y: 353, distance: 161.8
click at [269, 350] on input "[EMAIL_ADDRESS][DOMAIN_NAME]" at bounding box center [165, 331] width 292 height 37
type input "gregthanos@yahoo.co"
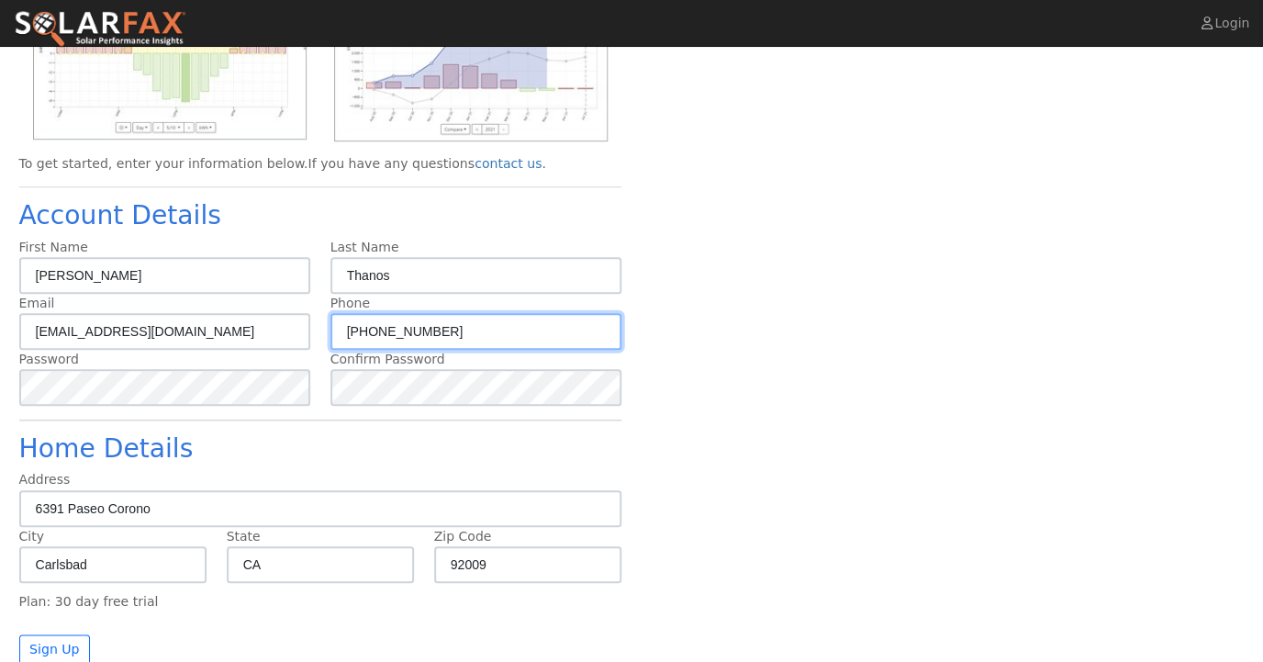
click at [413, 342] on input "(310) 927-6162" at bounding box center [476, 331] width 292 height 37
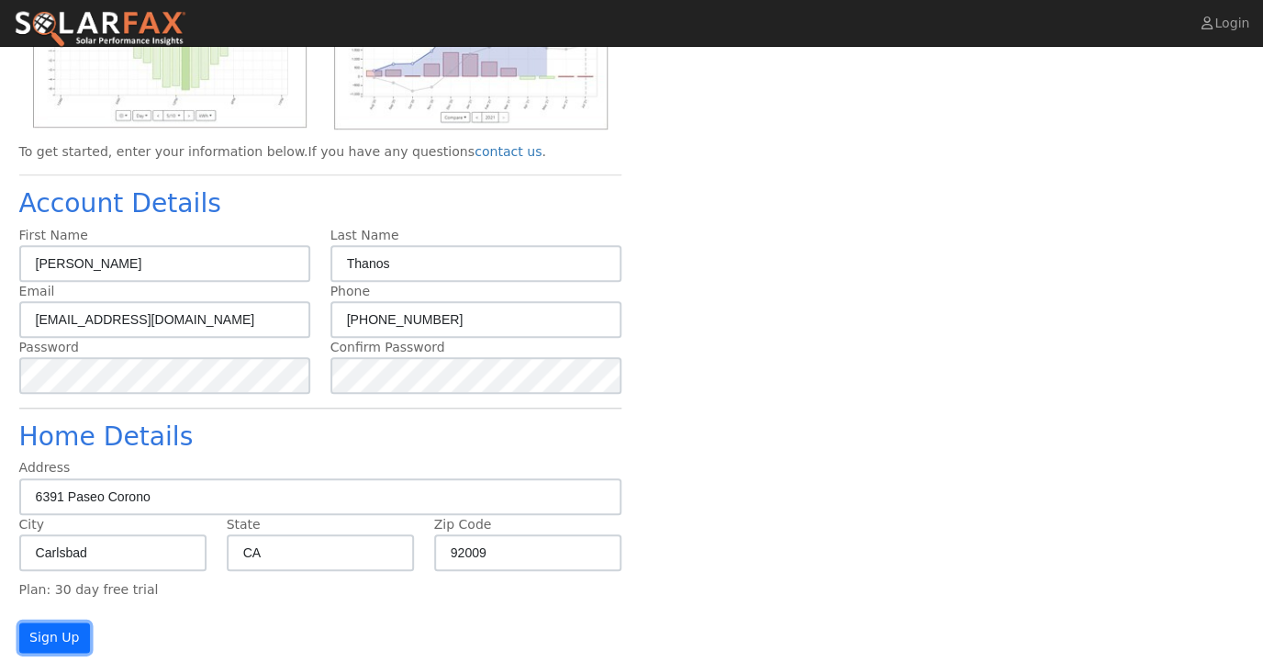
click at [45, 642] on button "Sign Up" at bounding box center [55, 637] width 72 height 31
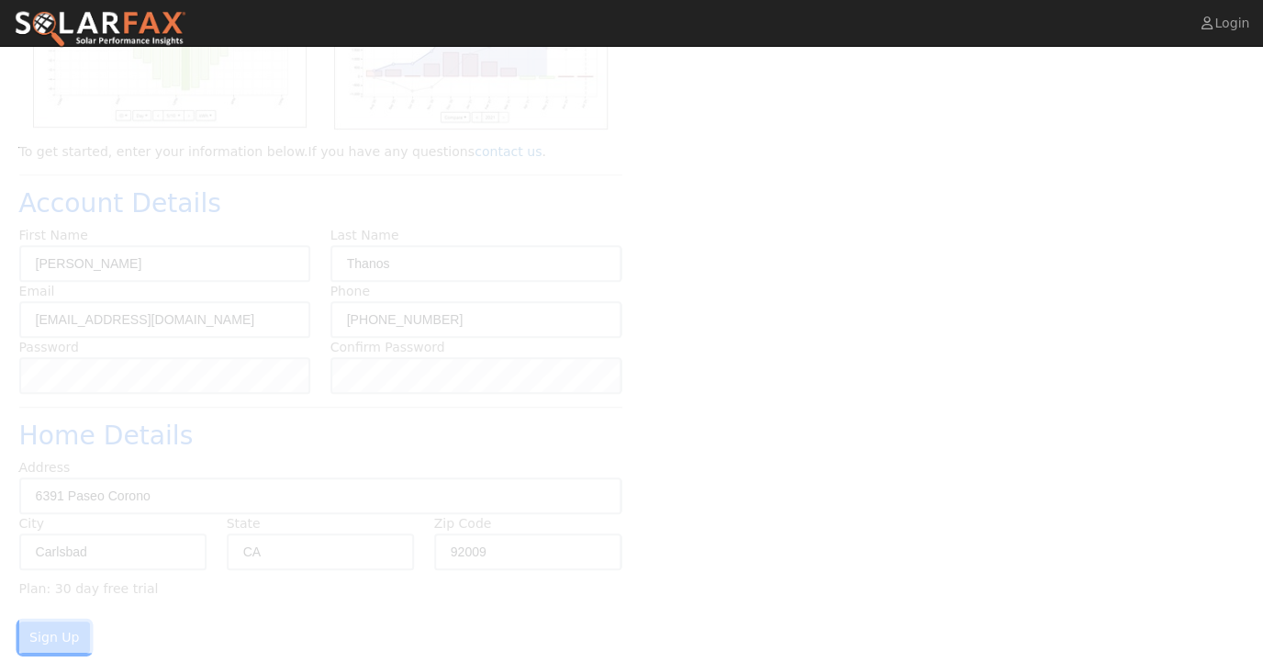
scroll to position [313, 0]
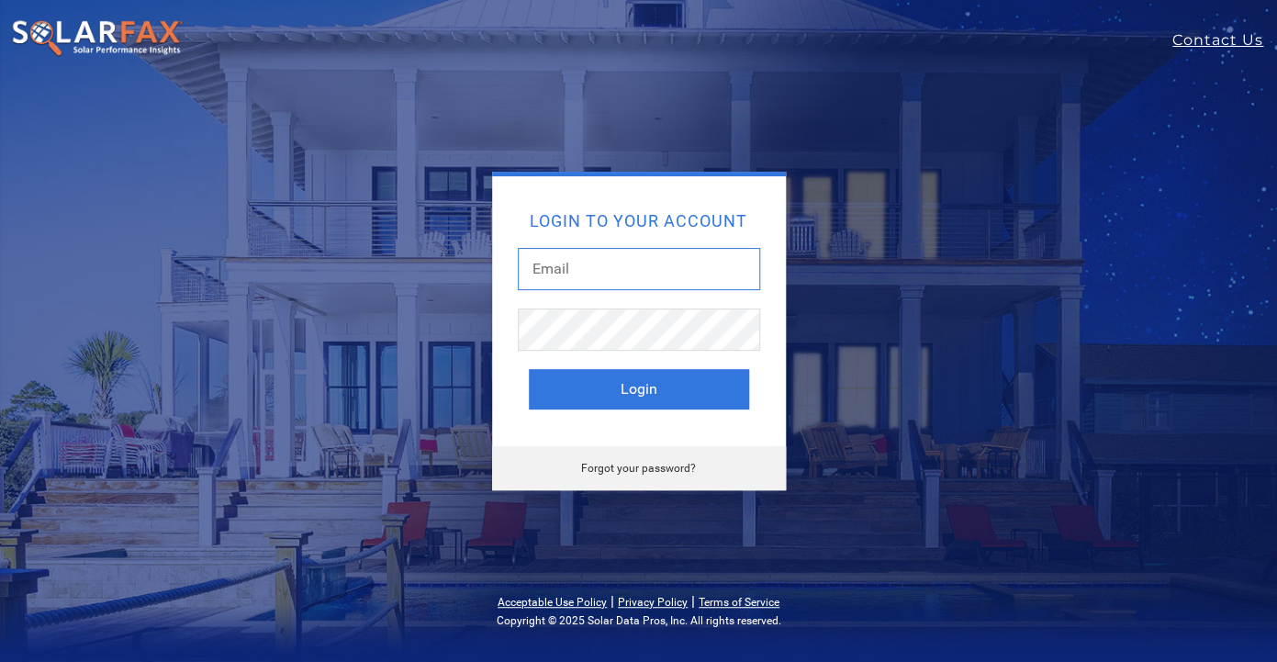
click at [631, 282] on input "text" at bounding box center [639, 269] width 242 height 42
type input "[EMAIL_ADDRESS][DOMAIN_NAME]"
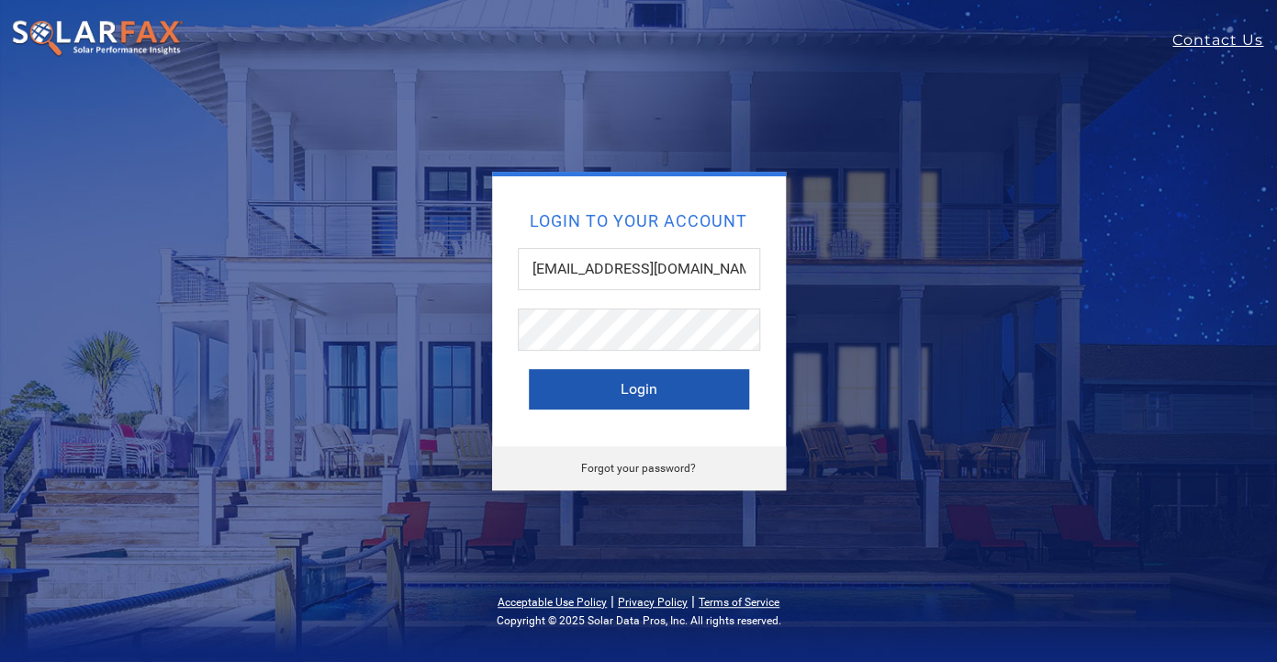
click at [640, 385] on button "Login" at bounding box center [639, 389] width 220 height 40
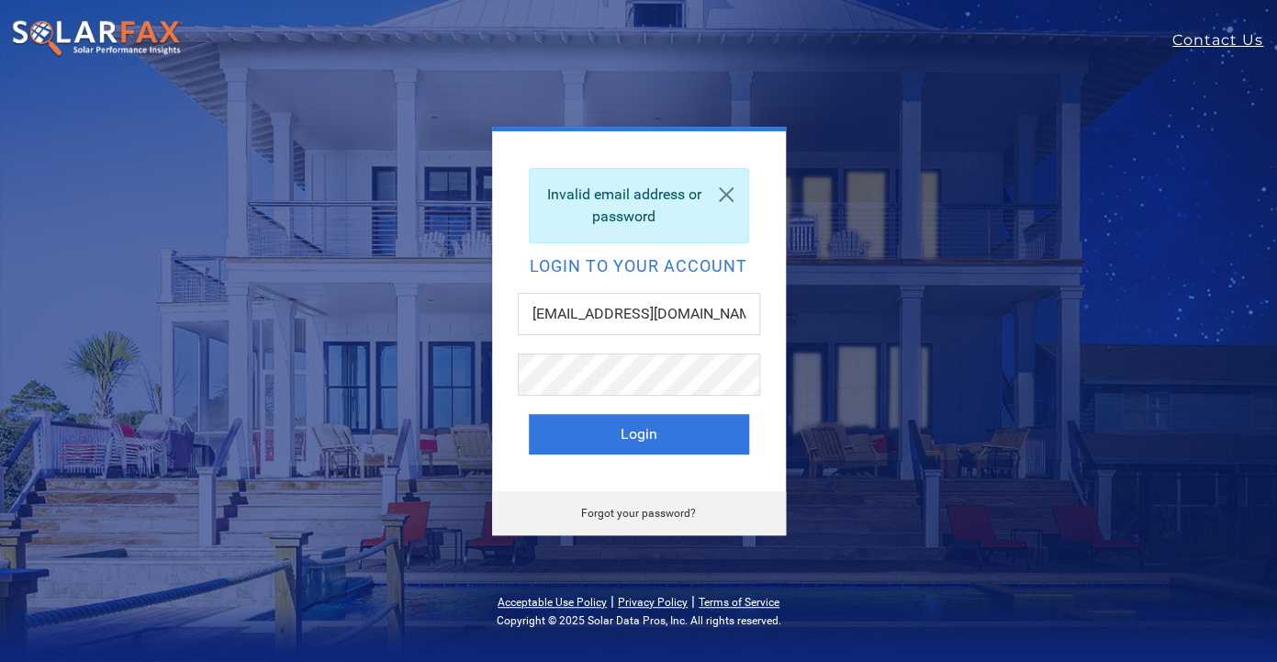
click at [793, 235] on div "Invalid email address or password Login to your account gregthanos@gmail.com Lo…" at bounding box center [639, 331] width 698 height 408
click at [679, 514] on link "Forgot your password?" at bounding box center [638, 513] width 115 height 13
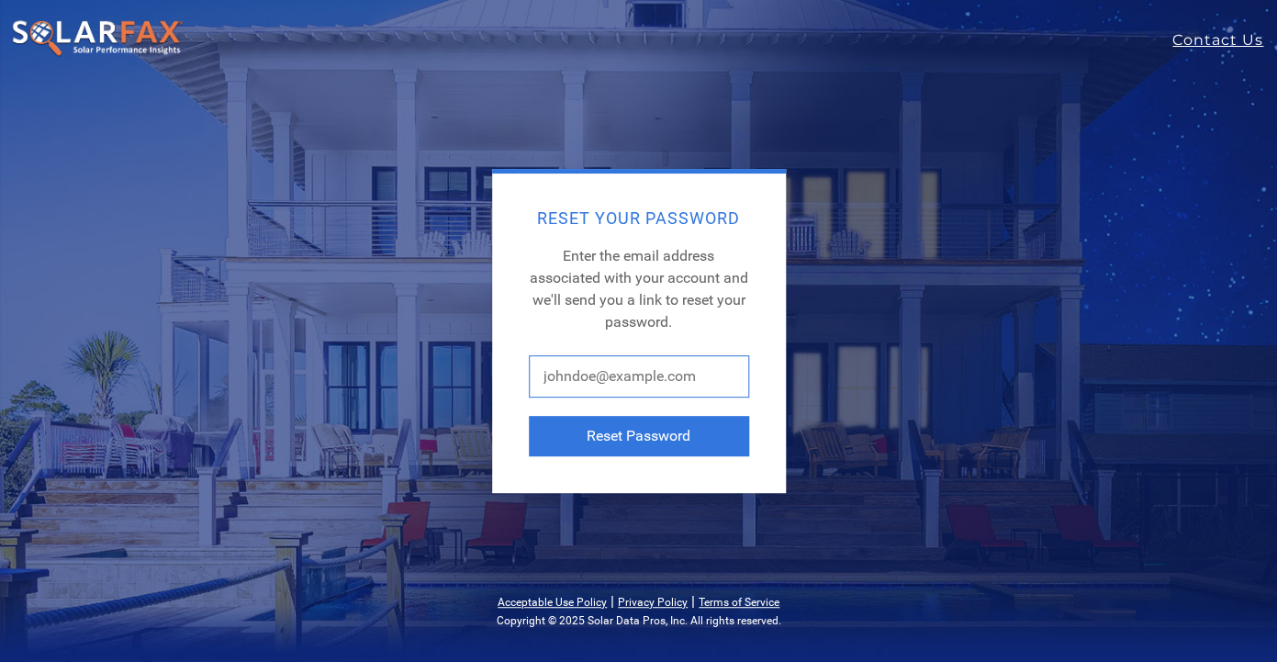
click at [637, 392] on input "text" at bounding box center [639, 376] width 220 height 42
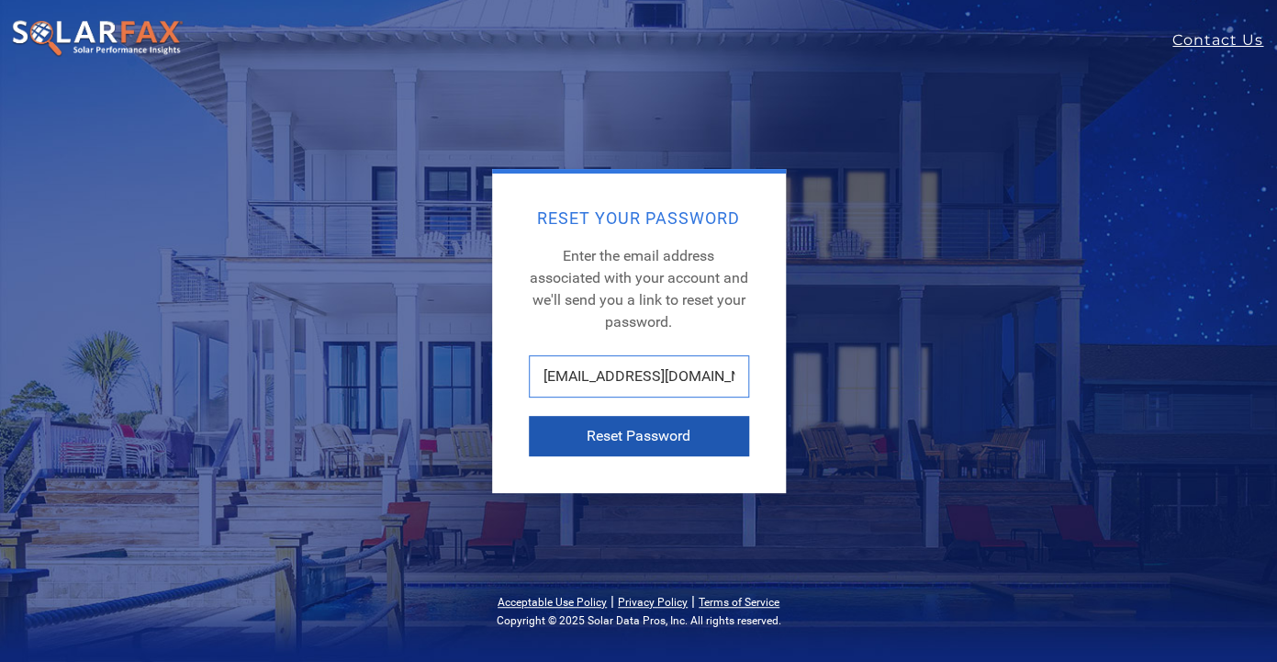
type input "[EMAIL_ADDRESS][DOMAIN_NAME]"
click at [646, 452] on button "Reset Password" at bounding box center [639, 436] width 220 height 40
